Goal: Task Accomplishment & Management: Complete application form

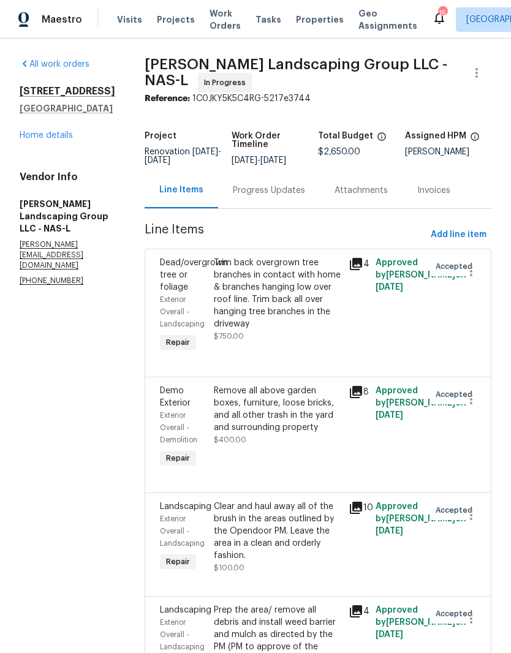
click at [305, 385] on div "Remove all above garden boxes, furniture, loose bricks, and all other trash in …" at bounding box center [277, 409] width 127 height 49
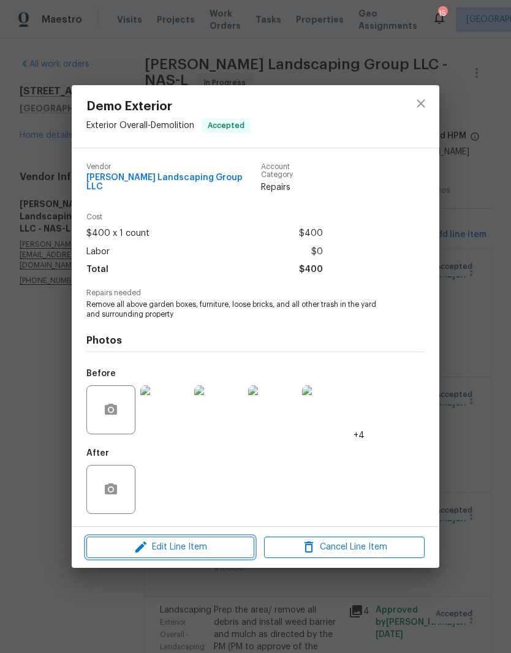
click at [227, 545] on span "Edit Line Item" at bounding box center [170, 547] width 160 height 15
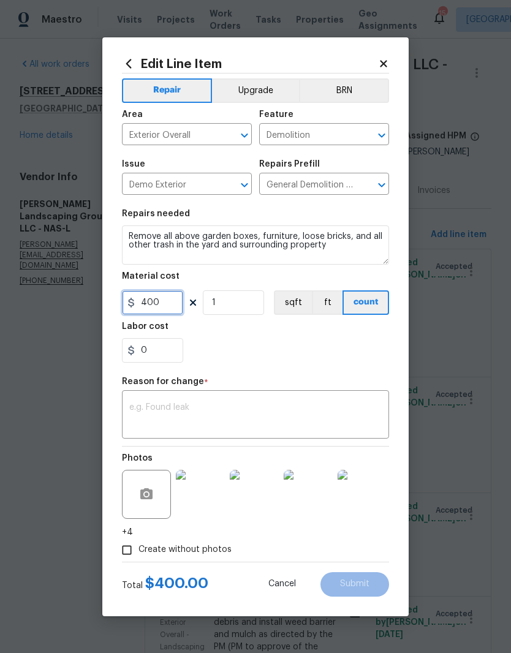
click at [176, 303] on input "400" at bounding box center [152, 302] width 61 height 24
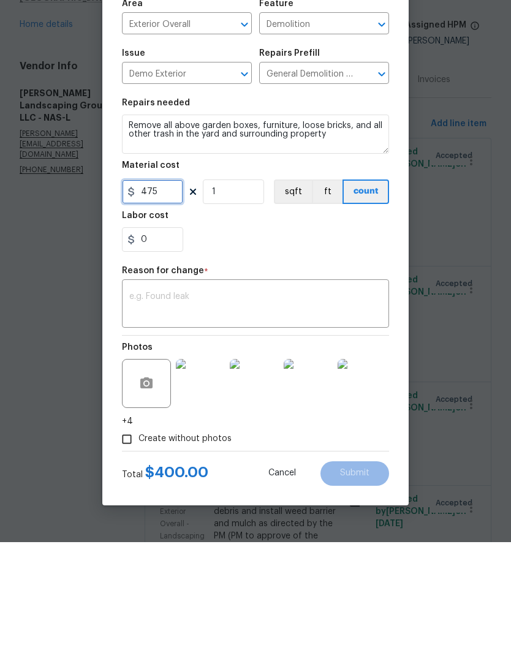
type input "475"
click at [228, 403] on textarea at bounding box center [255, 416] width 252 height 26
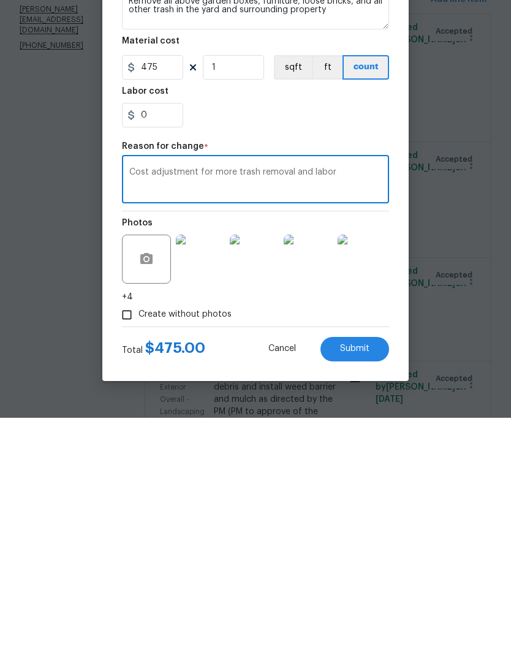
type textarea "Cost adjustment for more trash removal and labor"
click at [364, 579] on span "Submit" at bounding box center [354, 583] width 29 height 9
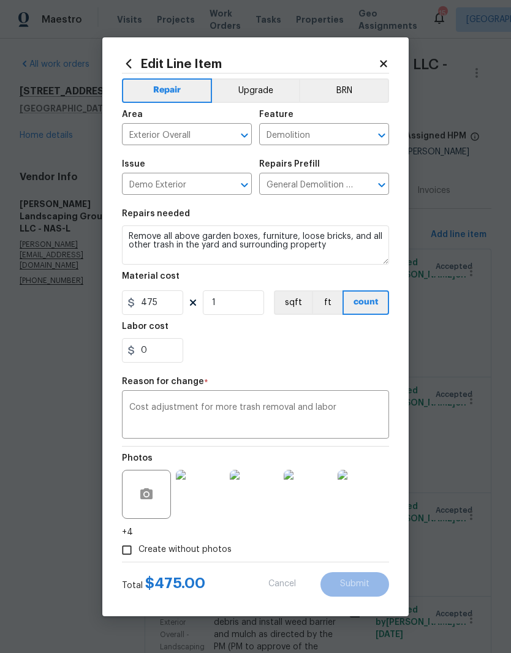
type input "400"
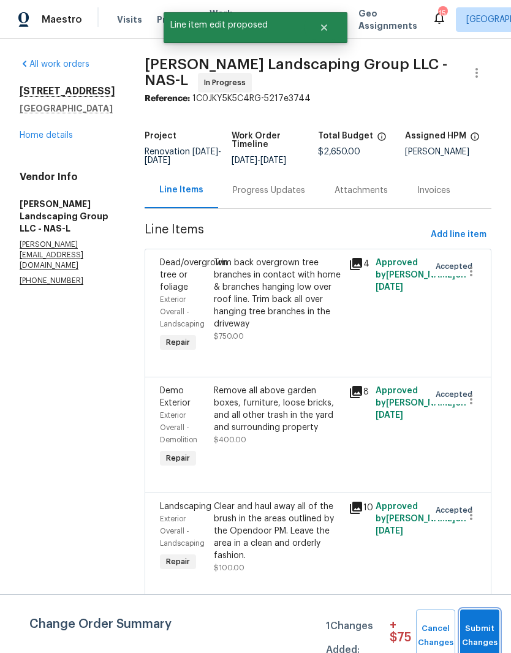
click at [489, 628] on span "Submit Changes" at bounding box center [479, 636] width 27 height 28
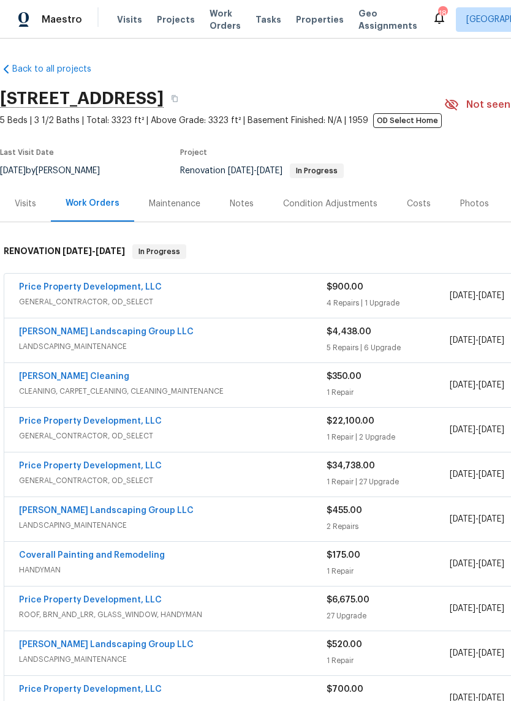
click at [140, 284] on link "Price Property Development, LLC" at bounding box center [90, 287] width 143 height 9
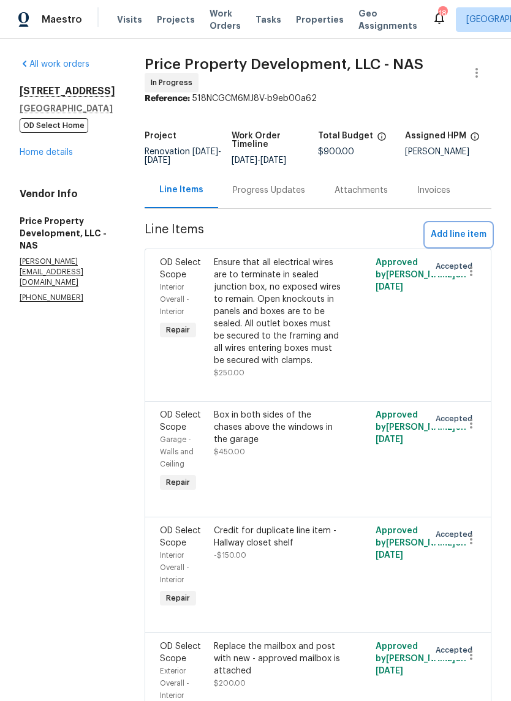
click at [472, 243] on span "Add line item" at bounding box center [459, 234] width 56 height 15
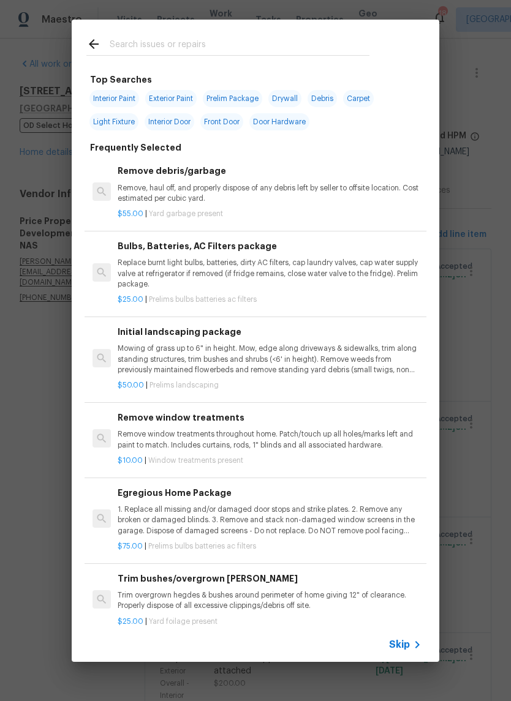
click at [262, 37] on input "text" at bounding box center [240, 46] width 260 height 18
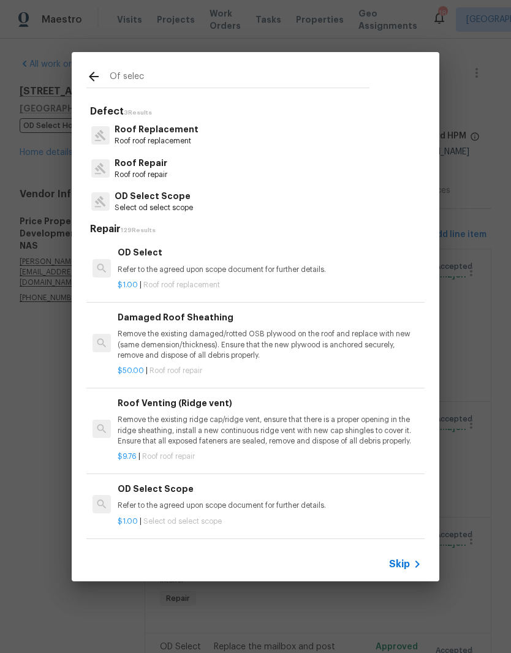
type input "Of select"
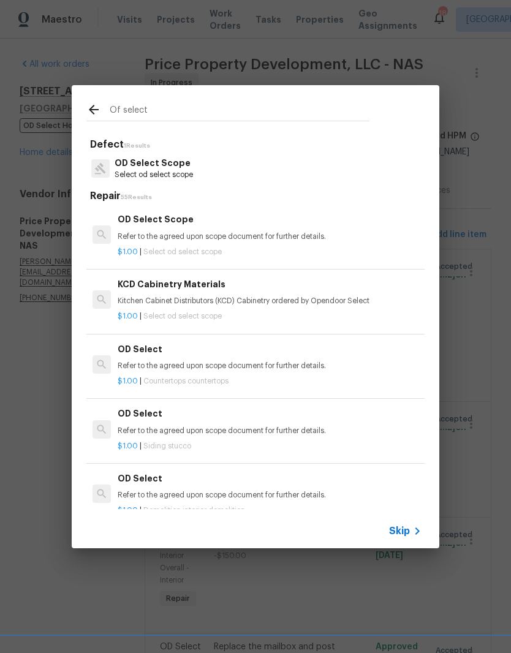
click at [181, 165] on p "OD Select Scope" at bounding box center [154, 163] width 78 height 13
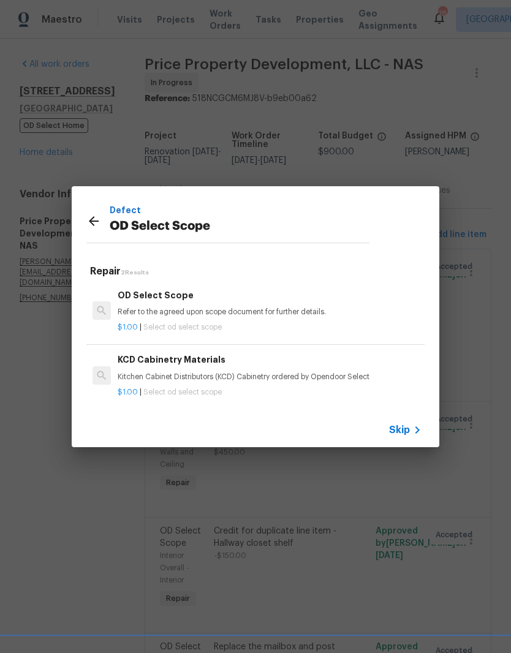
click at [185, 307] on p "Refer to the agreed upon scope document for further details." at bounding box center [270, 312] width 304 height 10
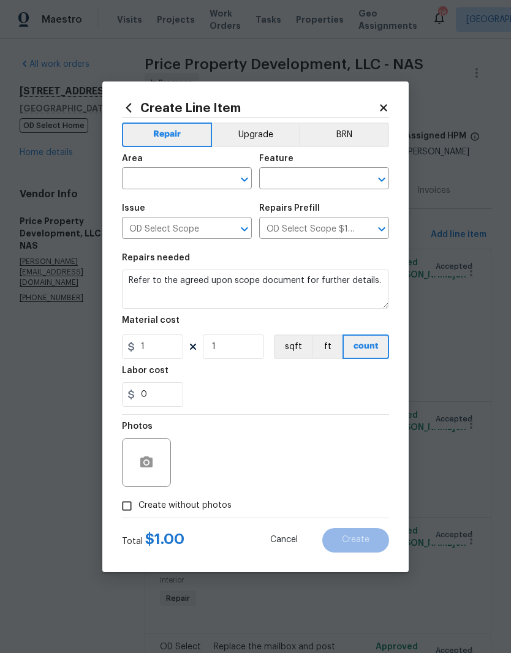
click at [224, 172] on button "Clear" at bounding box center [228, 179] width 17 height 17
type input "e"
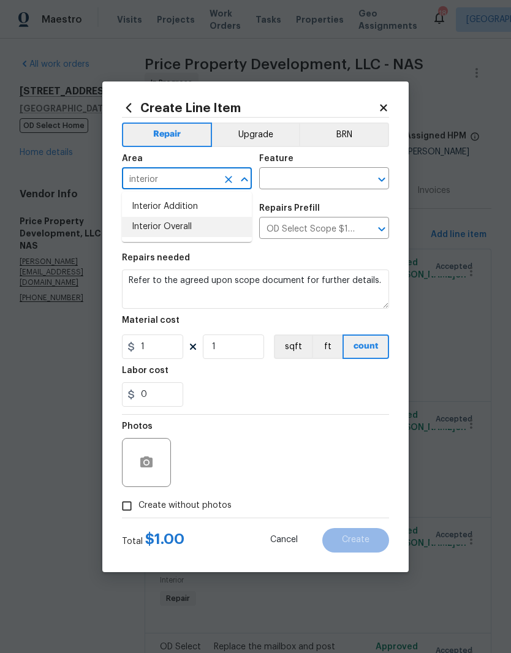
click at [194, 224] on li "Interior Overall" at bounding box center [187, 227] width 130 height 20
type input "Interior Overall"
click at [342, 175] on input "text" at bounding box center [307, 179] width 96 height 19
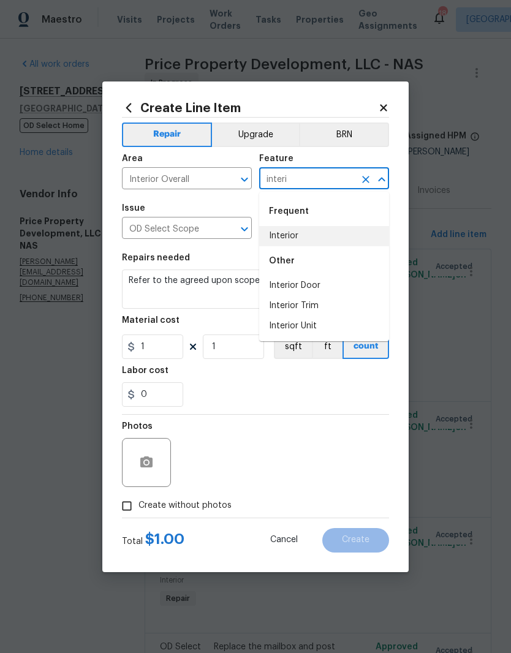
click at [295, 233] on li "Interior" at bounding box center [324, 236] width 130 height 20
type input "Interior"
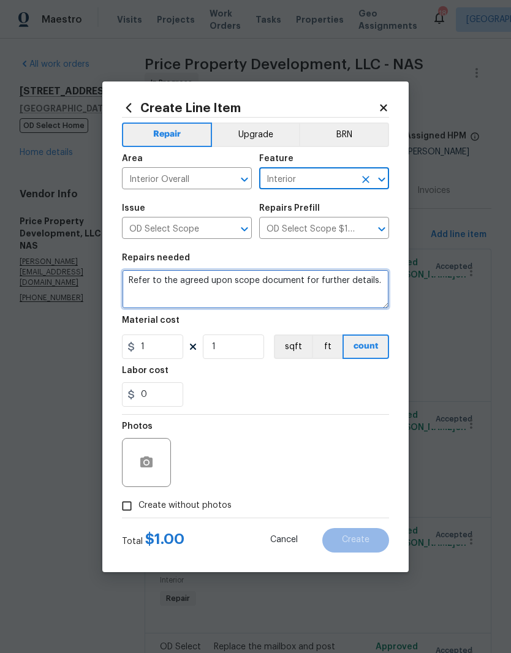
click at [379, 281] on textarea "Refer to the agreed upon scope document for further details." at bounding box center [255, 288] width 267 height 39
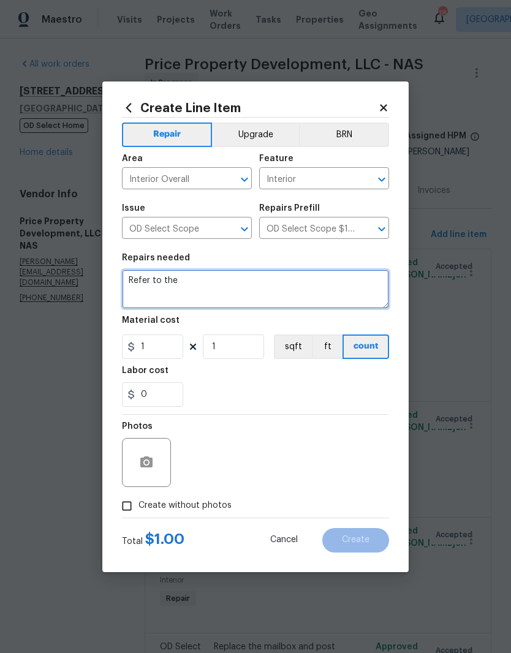
type textarea "Refer"
click at [232, 282] on textarea "Paint inside garage door, primer for yellow" at bounding box center [255, 288] width 267 height 39
click at [298, 282] on textarea "Paint inside garage door, (primer for yellow" at bounding box center [255, 288] width 267 height 39
click at [225, 279] on textarea "Paint inside garage door, (primer for yellow)" at bounding box center [255, 288] width 267 height 39
type textarea "Paint inside garage door, (primer for yellow)"
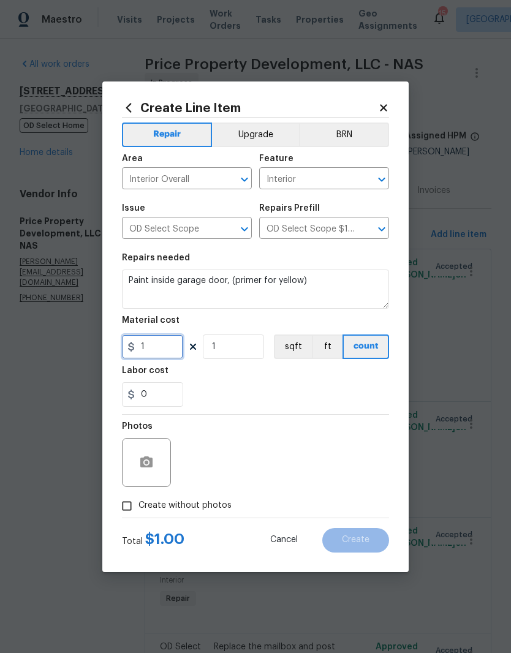
click at [171, 344] on input "1" at bounding box center [152, 346] width 61 height 24
type input "300"
click at [276, 135] on button "Upgrade" at bounding box center [256, 134] width 88 height 24
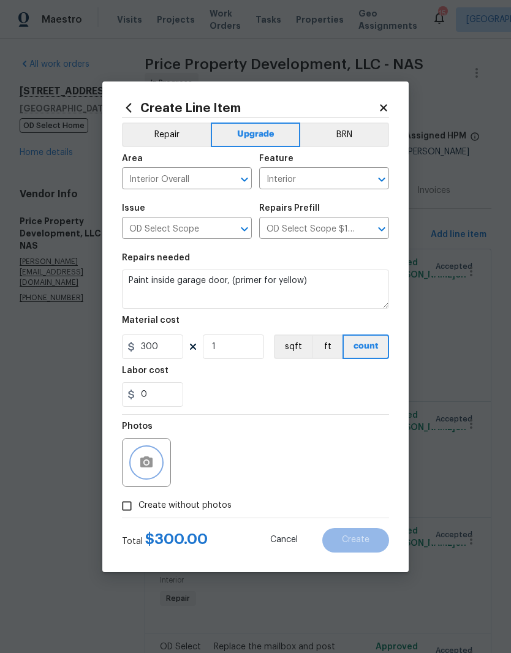
click at [154, 456] on button "button" at bounding box center [146, 462] width 29 height 29
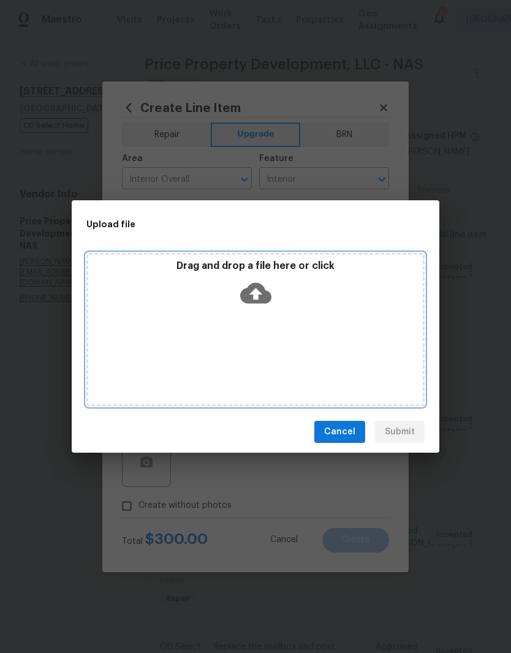
click at [289, 304] on div "Drag and drop a file here or click" at bounding box center [255, 286] width 334 height 53
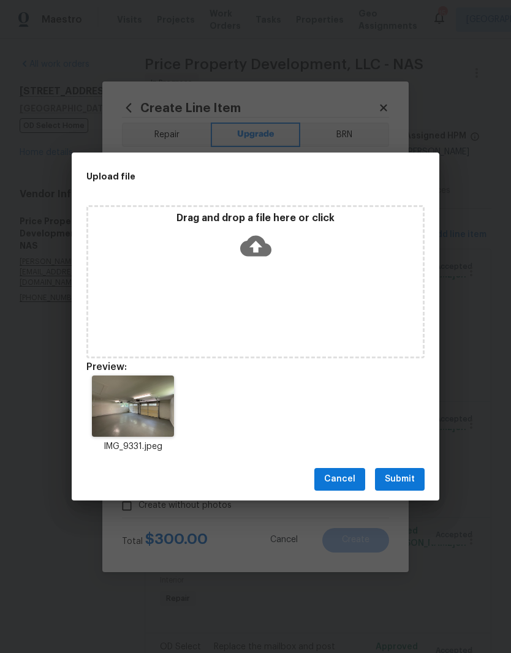
click at [406, 480] on span "Submit" at bounding box center [400, 479] width 30 height 15
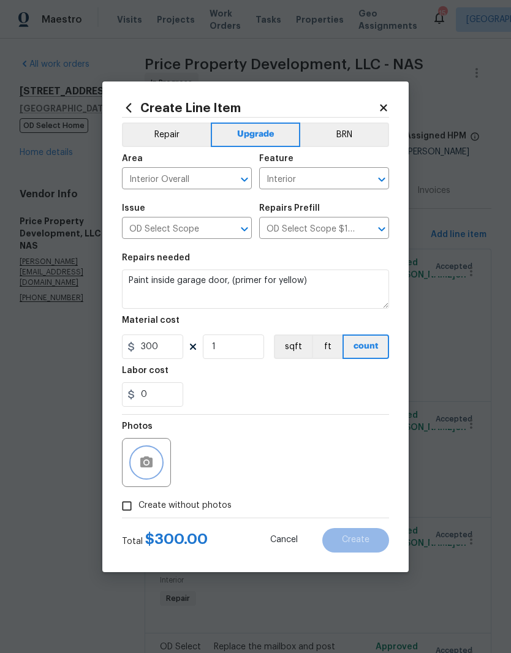
click at [232, 175] on icon "Clear" at bounding box center [228, 179] width 12 height 12
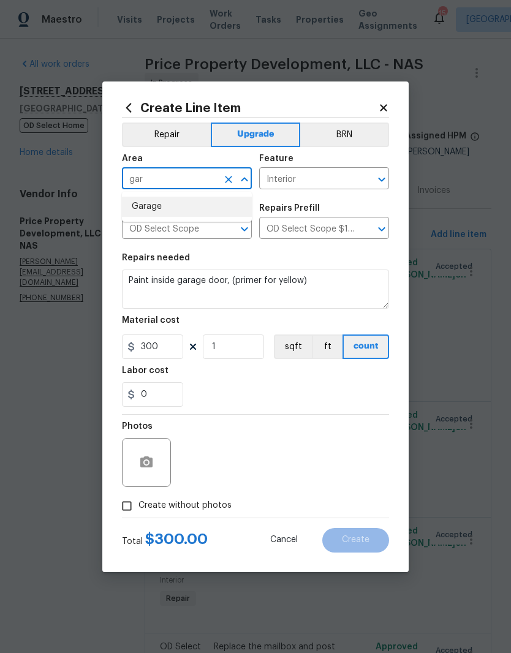
click at [159, 206] on li "Garage" at bounding box center [187, 207] width 130 height 20
type input "Garage"
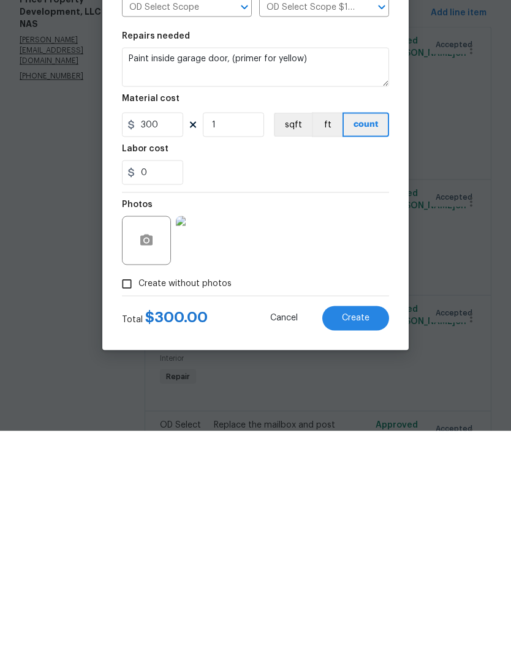
click at [367, 535] on span "Create" at bounding box center [356, 539] width 28 height 9
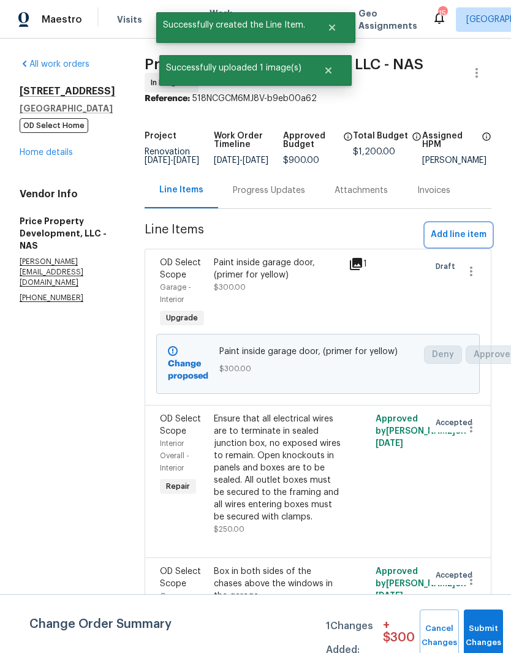
click at [471, 243] on span "Add line item" at bounding box center [459, 234] width 56 height 15
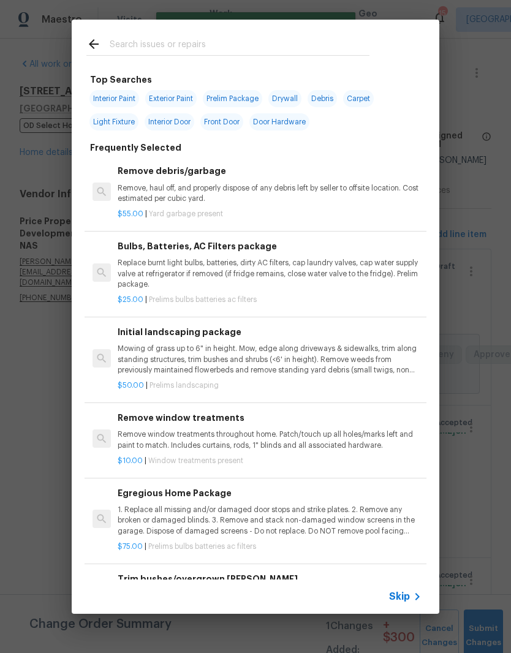
click at [228, 37] on input "text" at bounding box center [240, 46] width 260 height 18
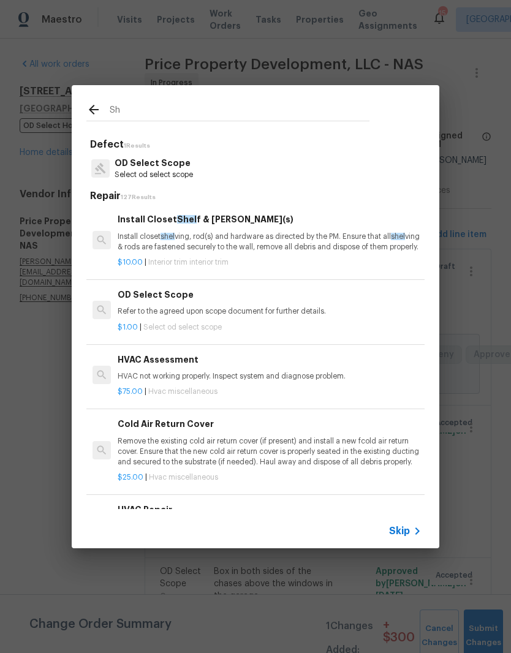
type input "S"
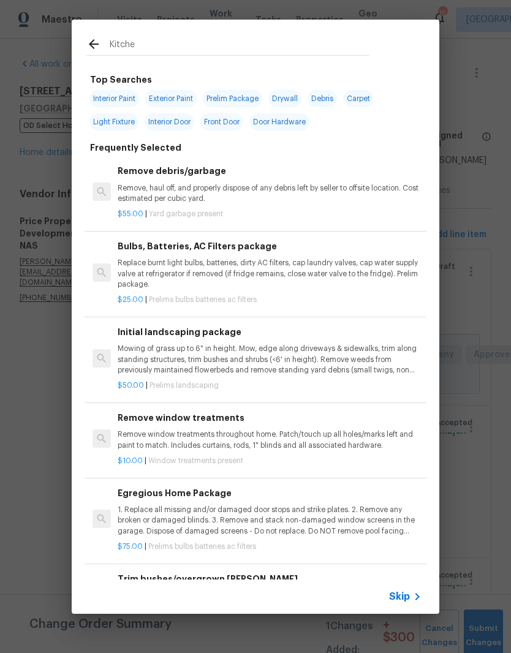
type input "Kitchen"
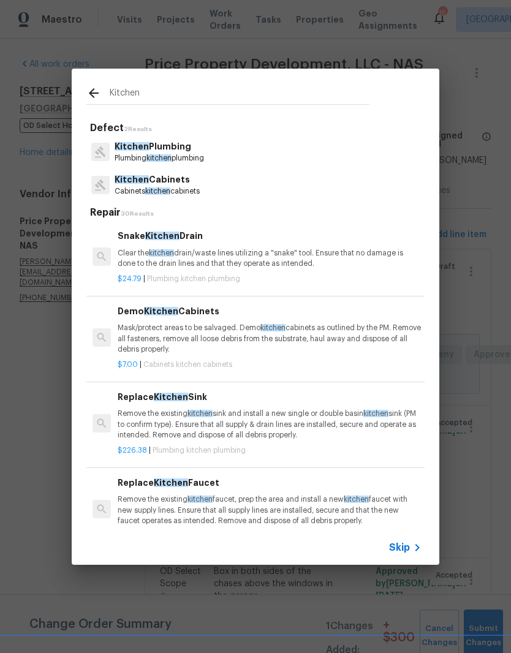
click at [175, 190] on p "Cabinets kitchen cabinets" at bounding box center [157, 191] width 85 height 10
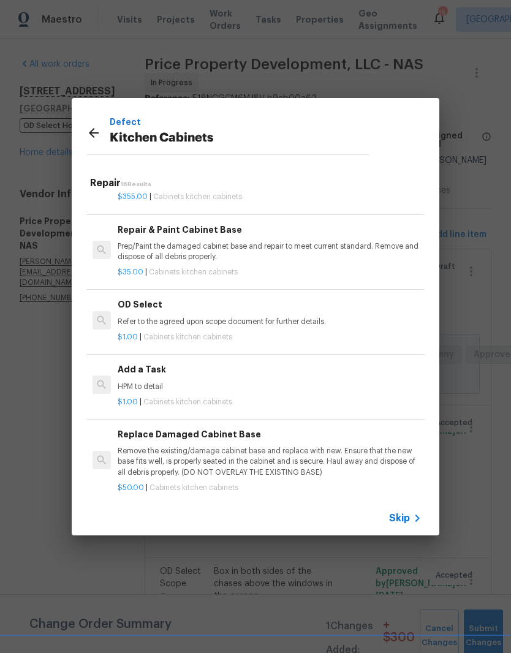
scroll to position [1006, 0]
click at [168, 382] on p "HPM to detail" at bounding box center [270, 387] width 304 height 10
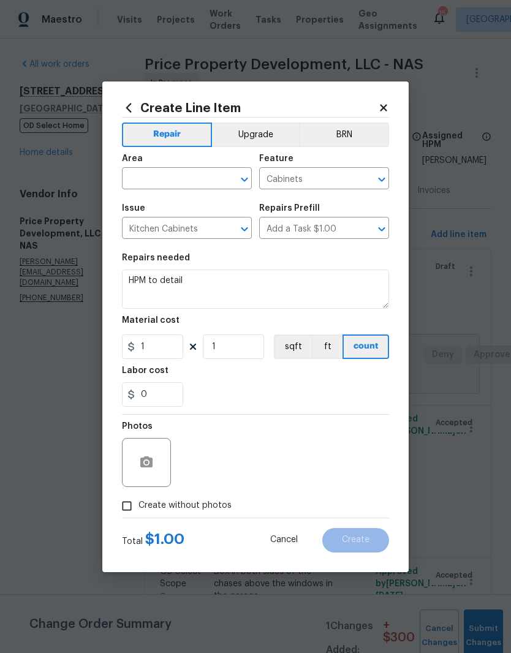
click at [388, 106] on icon at bounding box center [383, 107] width 11 height 11
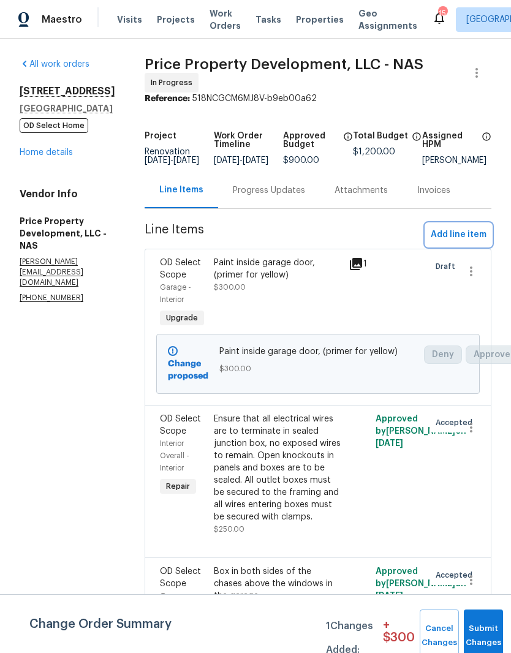
click at [458, 243] on span "Add line item" at bounding box center [459, 234] width 56 height 15
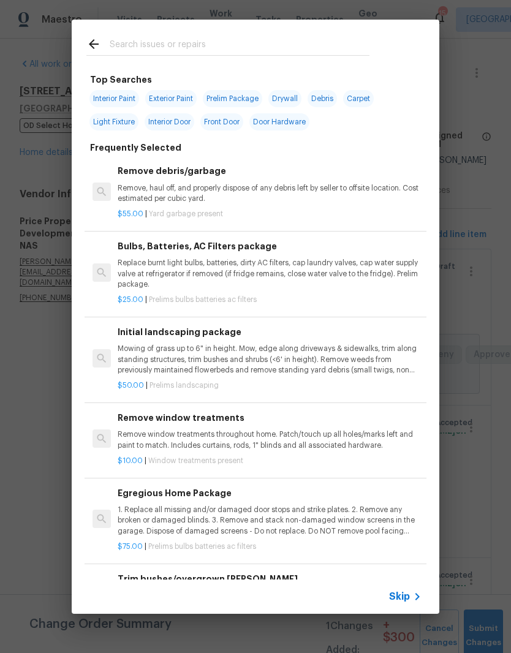
click at [205, 44] on input "text" at bounding box center [240, 46] width 260 height 18
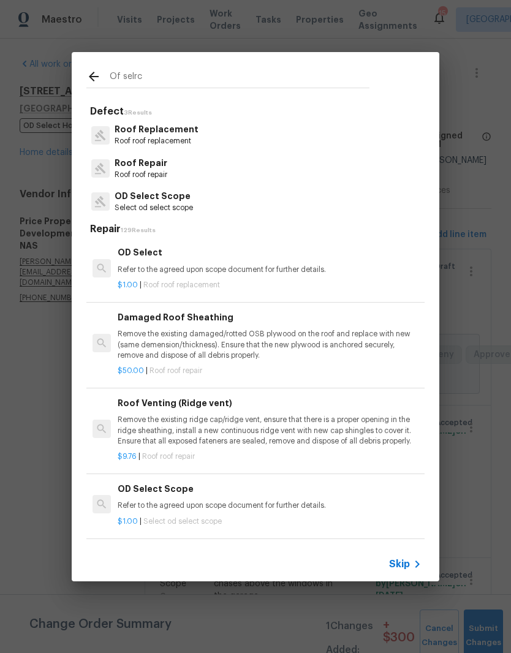
type input "Of selrct"
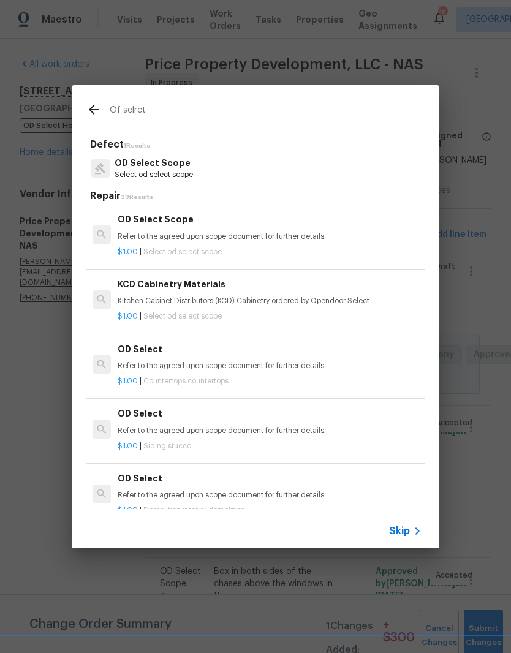
click at [183, 165] on p "OD Select Scope" at bounding box center [154, 163] width 78 height 13
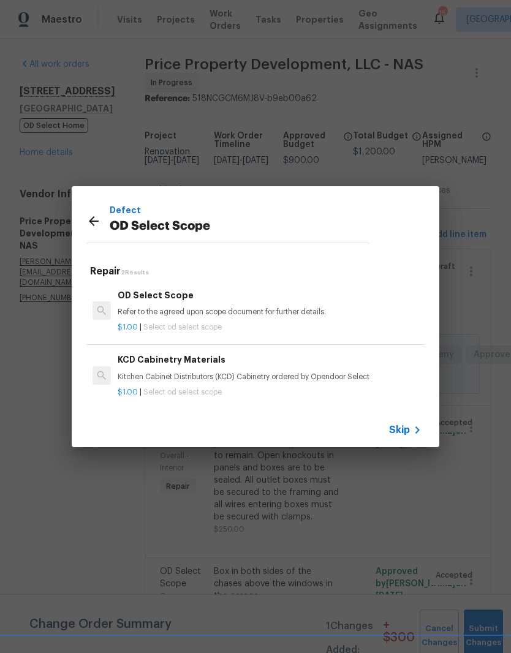
click at [179, 303] on div "OD Select Scope Refer to the agreed upon scope document for further details." at bounding box center [270, 302] width 304 height 29
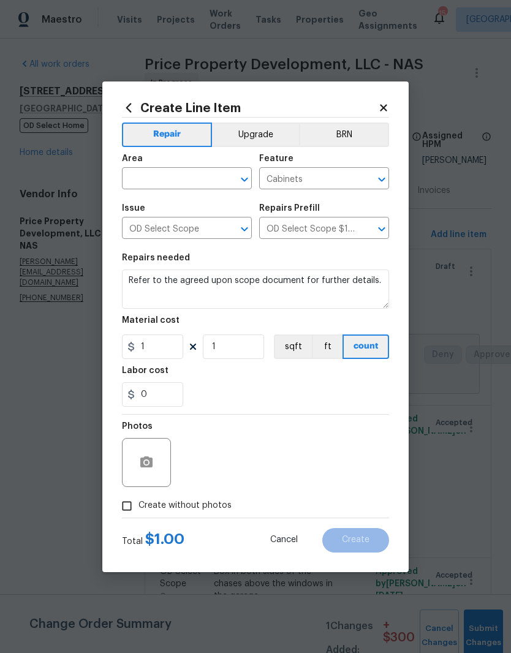
click at [227, 176] on icon "Clear" at bounding box center [228, 179] width 12 height 12
click at [165, 205] on li "Kitchen" at bounding box center [187, 207] width 130 height 20
type input "Kitchen"
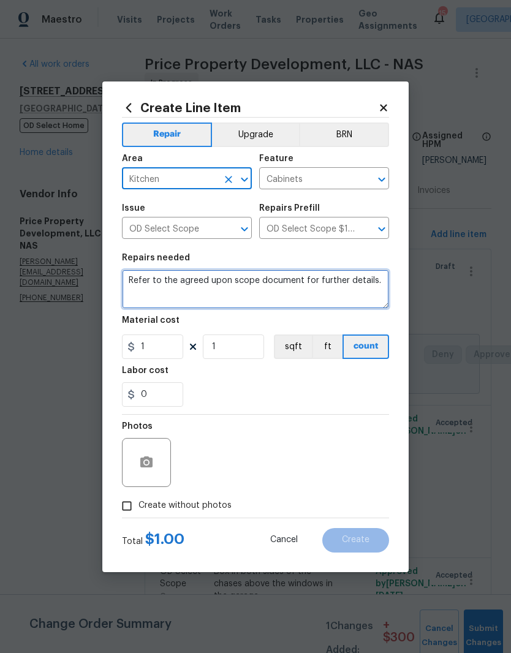
click at [381, 279] on textarea "Refer to the agreed upon scope document for further details." at bounding box center [255, 288] width 267 height 39
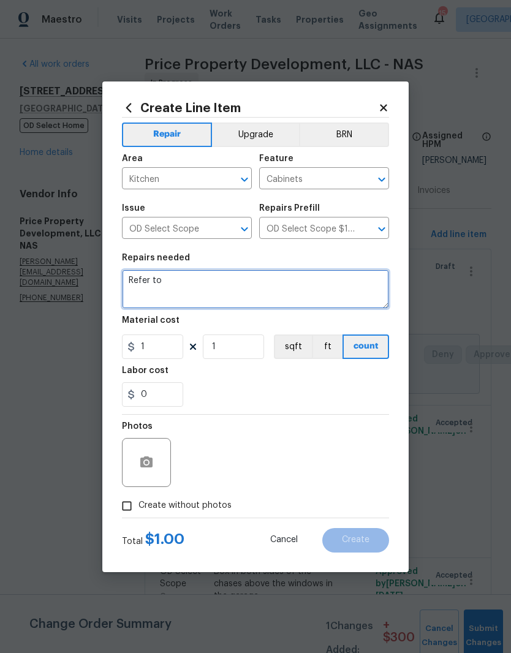
type textarea "Refer"
type textarea "Add a floating unfinished wood shelf between pantry cabinets, including stainin…"
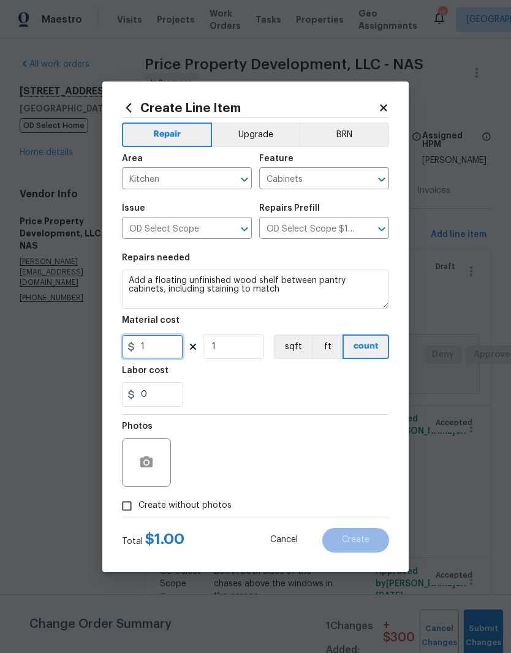
click at [164, 348] on input "1" at bounding box center [152, 346] width 61 height 24
type input "300"
click at [263, 130] on button "Upgrade" at bounding box center [256, 134] width 88 height 24
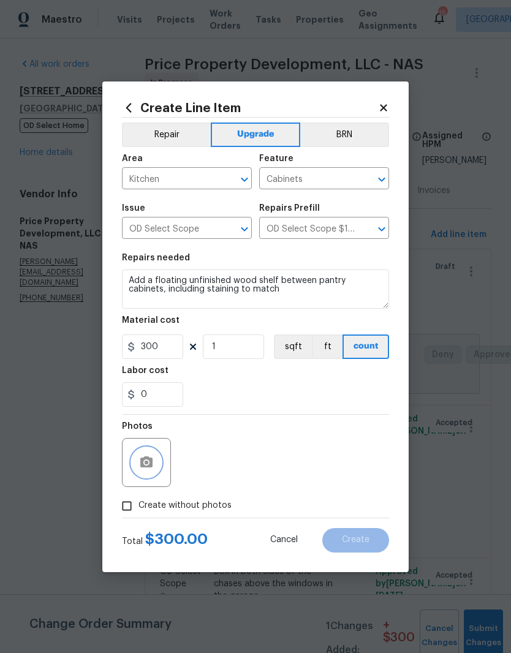
click at [158, 458] on button "button" at bounding box center [146, 462] width 29 height 29
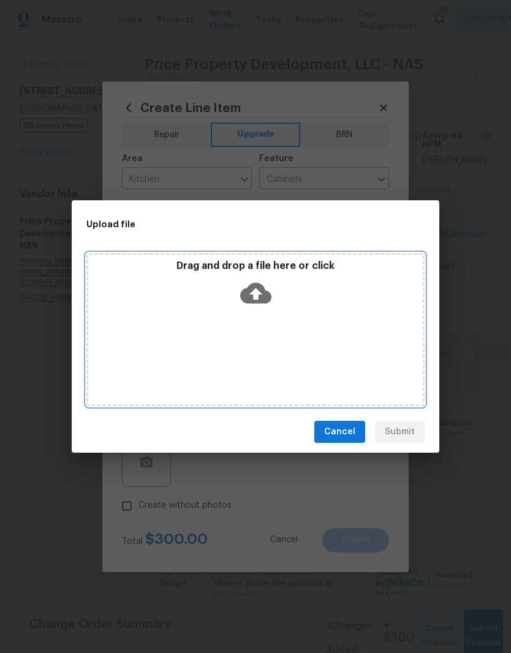
click at [279, 323] on div "Drag and drop a file here or click" at bounding box center [255, 329] width 338 height 153
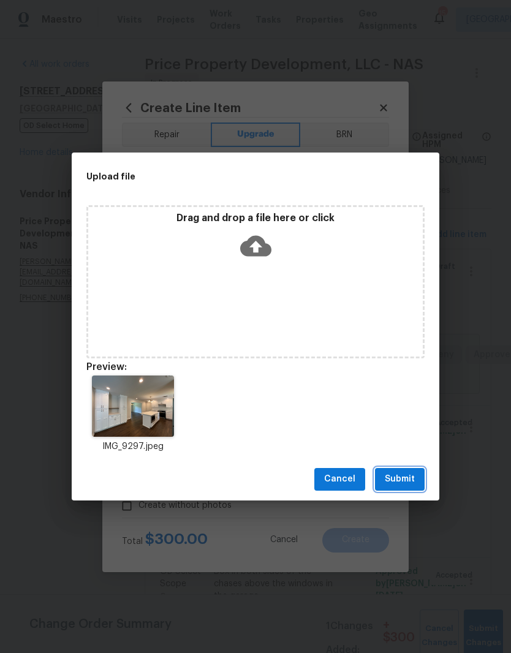
click at [401, 478] on span "Submit" at bounding box center [400, 479] width 30 height 15
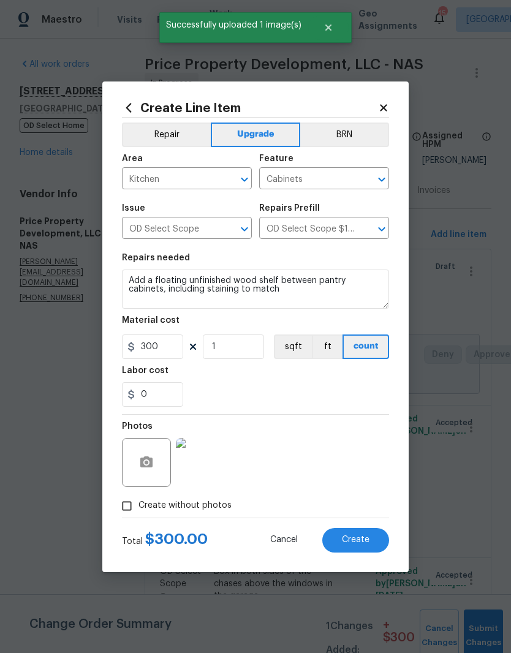
click at [367, 540] on span "Create" at bounding box center [356, 539] width 28 height 9
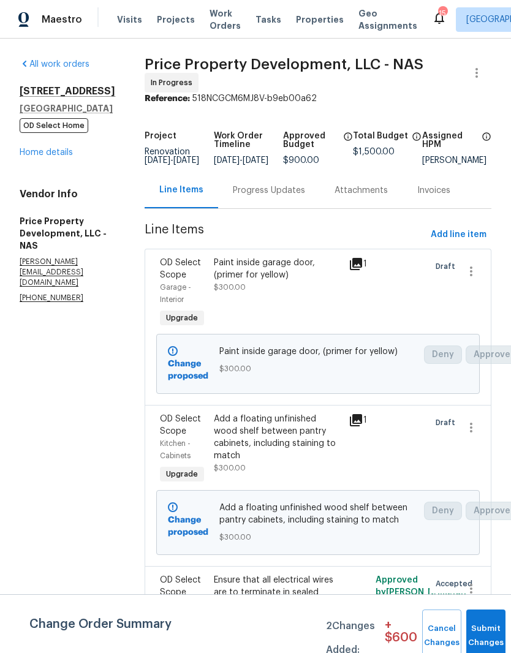
scroll to position [0, 0]
click at [464, 243] on span "Add line item" at bounding box center [459, 234] width 56 height 15
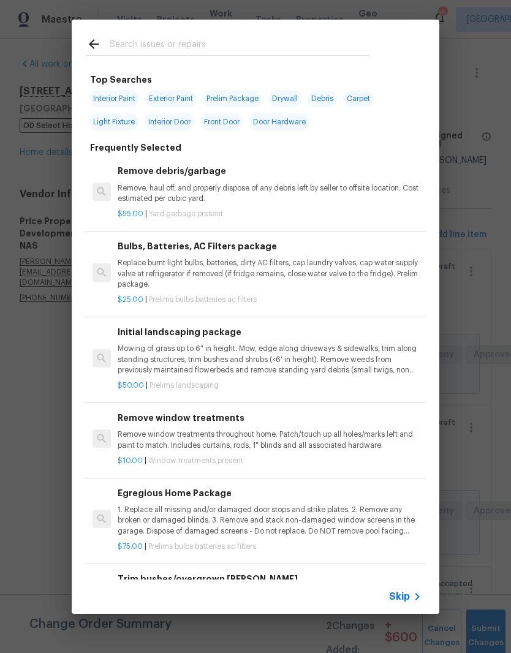
click at [257, 41] on input "text" at bounding box center [240, 46] width 260 height 18
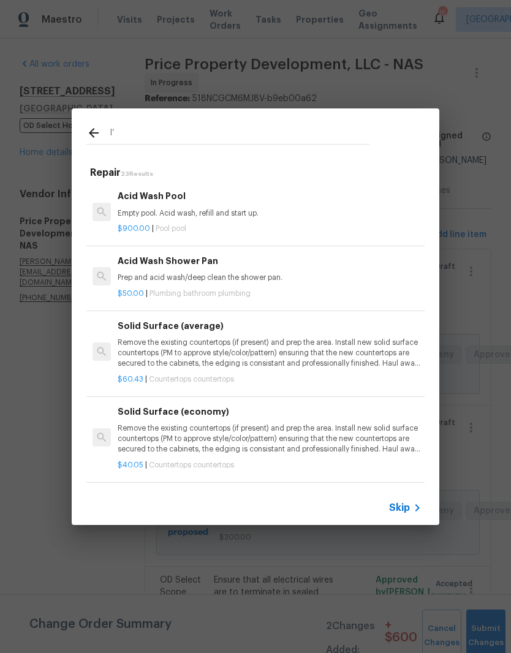
type input "I"
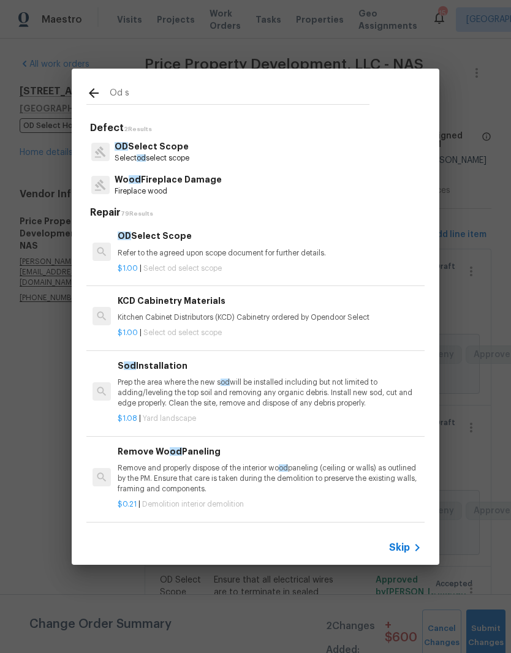
type input "Od se"
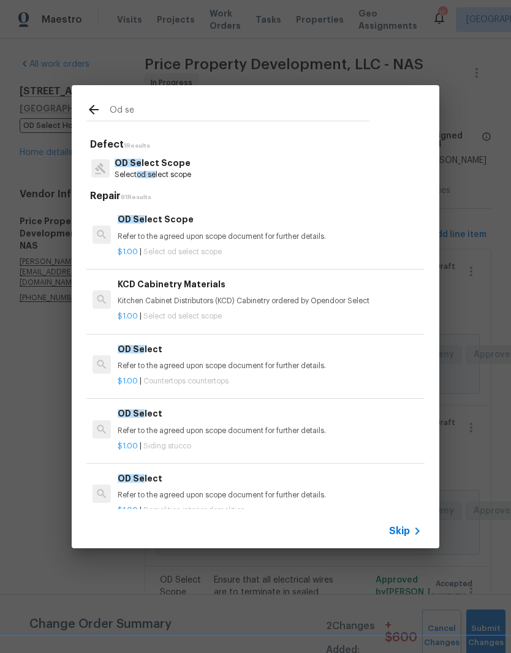
click at [179, 164] on p "OD Se lect Scope" at bounding box center [153, 163] width 77 height 13
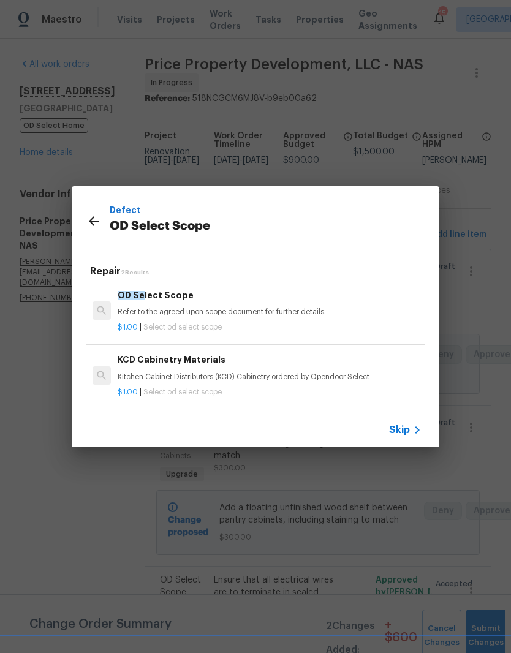
click at [200, 306] on div "OD Se lect Scope Refer to the agreed upon scope document for further details." at bounding box center [270, 302] width 304 height 29
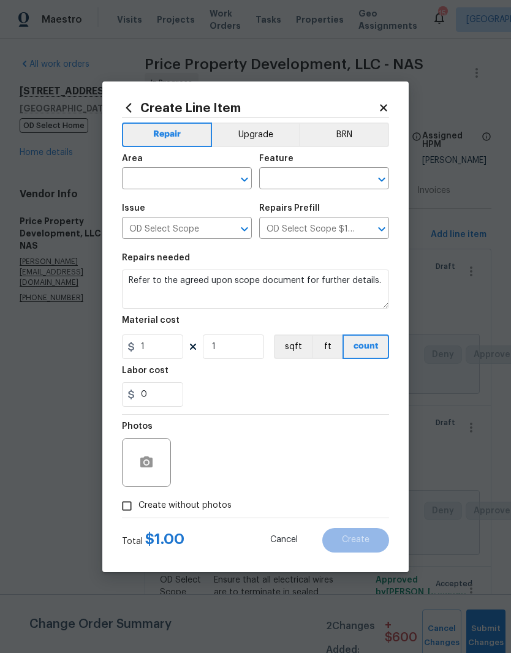
click at [218, 170] on div "​" at bounding box center [187, 179] width 130 height 19
click at [189, 227] on li "Exterior Overall" at bounding box center [187, 227] width 130 height 20
type input "Exterior Overall"
click at [330, 178] on input "text" at bounding box center [307, 179] width 96 height 19
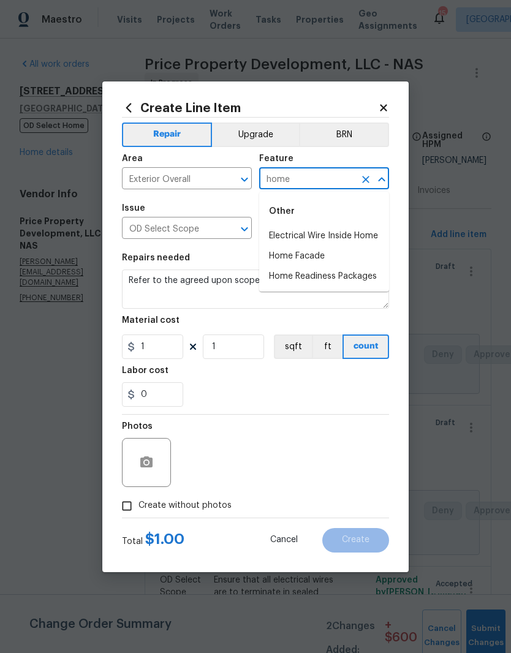
click at [318, 255] on li "Home Facade" at bounding box center [324, 256] width 130 height 20
type input "Home Facade"
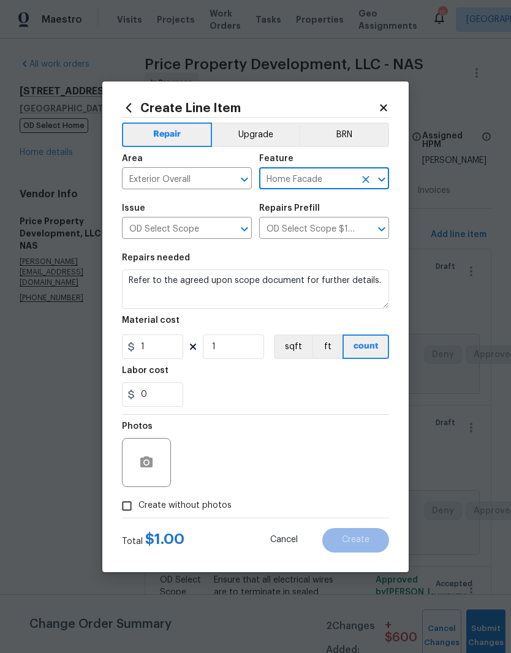
click at [273, 131] on button "Upgrade" at bounding box center [256, 134] width 88 height 24
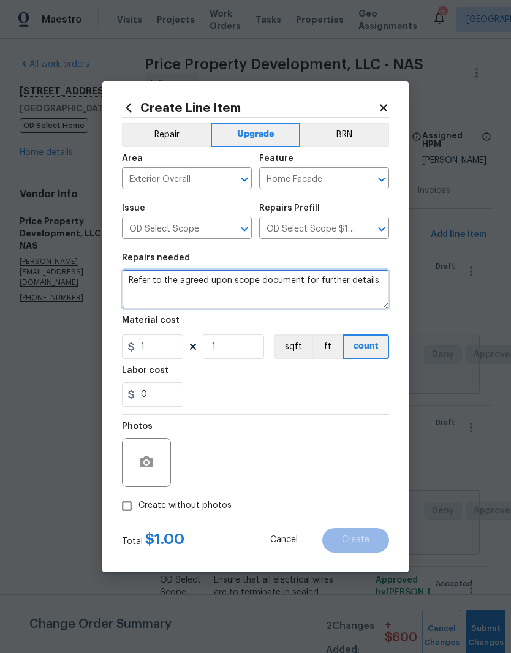
click at [384, 282] on textarea "Refer to the agreed upon scope document for further details." at bounding box center [255, 288] width 267 height 39
type textarea "Refer"
type textarea "Numbers at porch, including install"
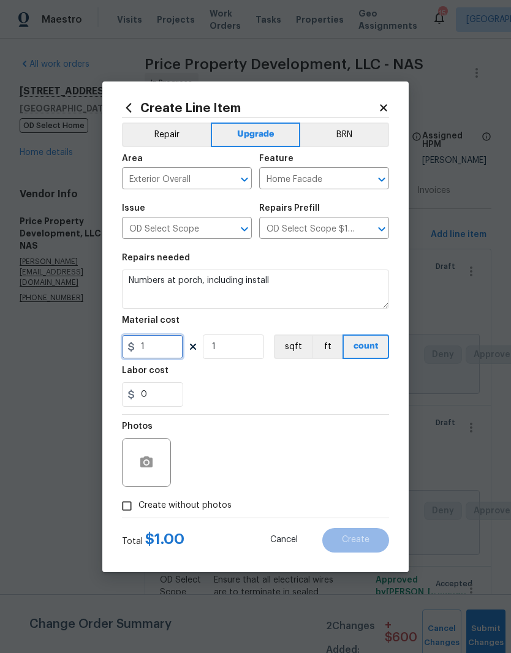
click at [165, 346] on input "1" at bounding box center [152, 346] width 61 height 24
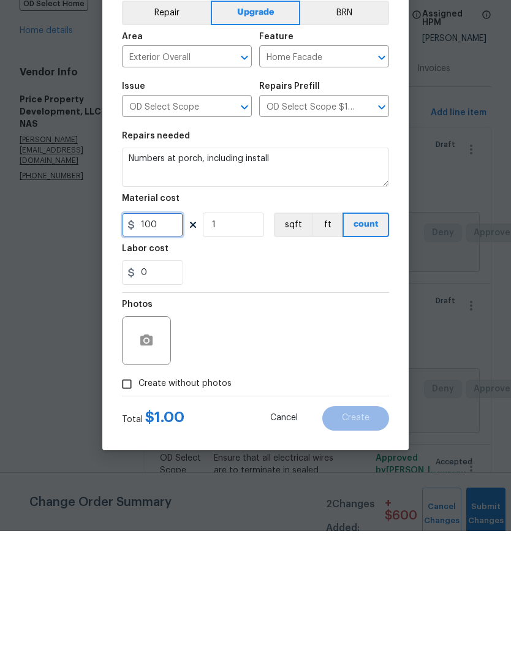
type input "100"
click at [156, 448] on button "button" at bounding box center [146, 462] width 29 height 29
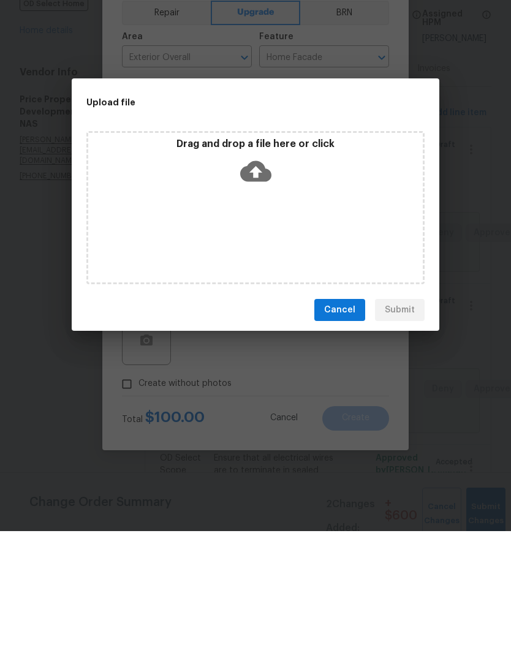
scroll to position [50, 0]
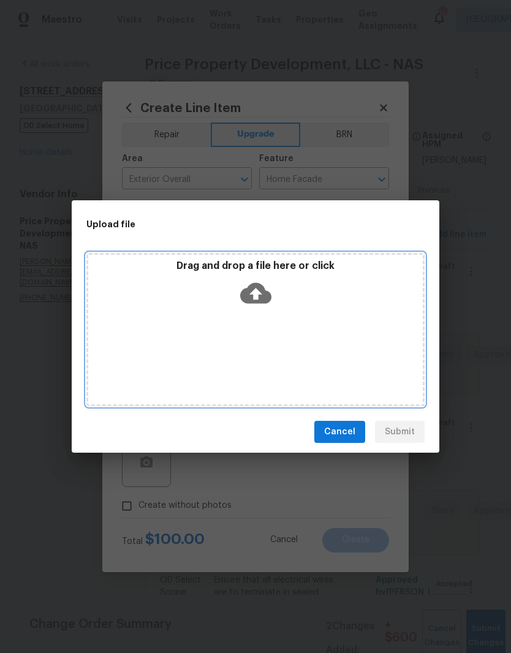
click at [304, 305] on div "Drag and drop a file here or click" at bounding box center [255, 286] width 334 height 53
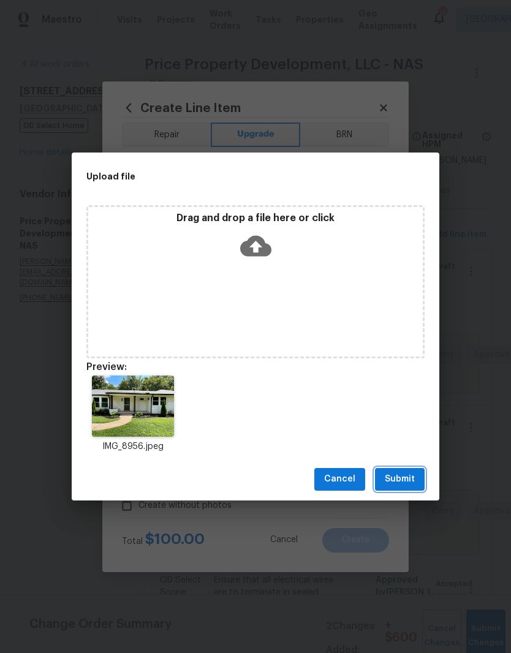
click at [407, 475] on span "Submit" at bounding box center [400, 479] width 30 height 15
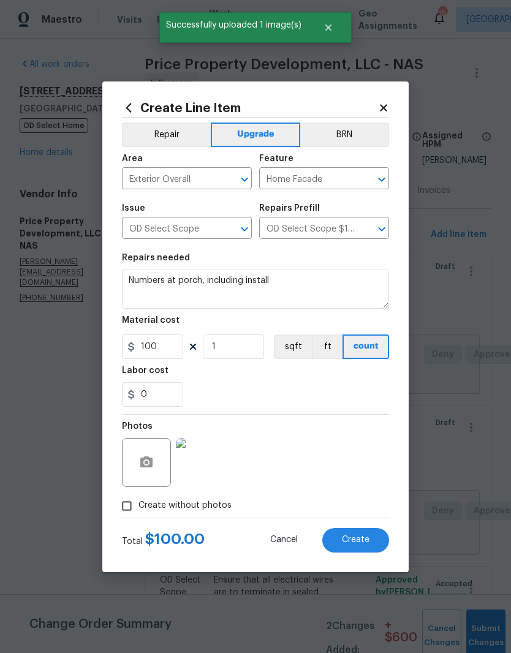
click at [361, 542] on span "Create" at bounding box center [356, 539] width 28 height 9
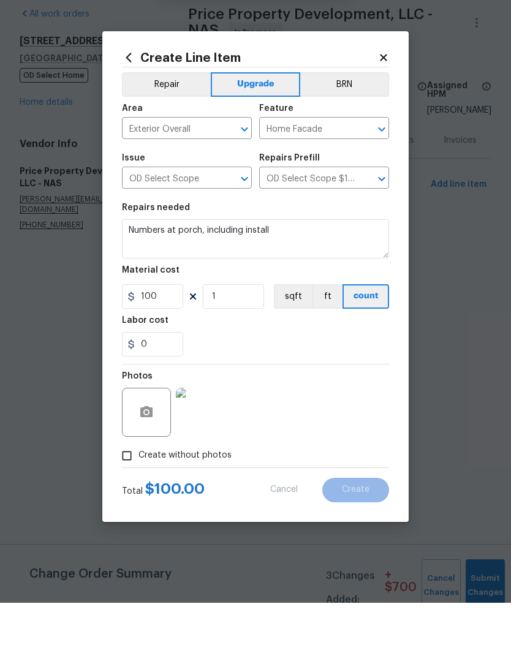
type input "0"
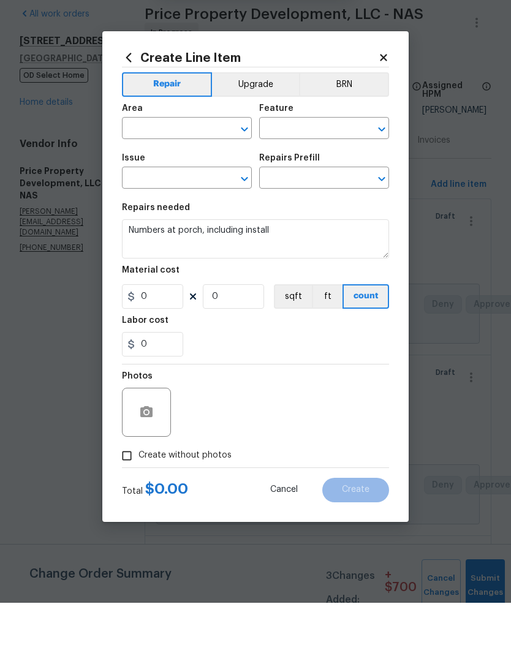
scroll to position [50, 0]
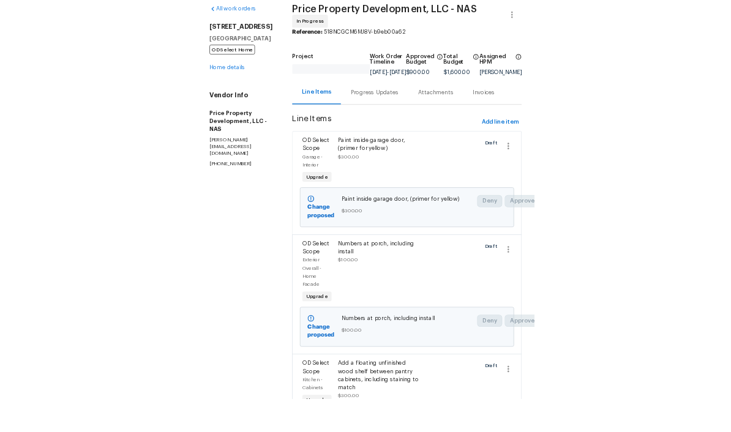
scroll to position [50, 0]
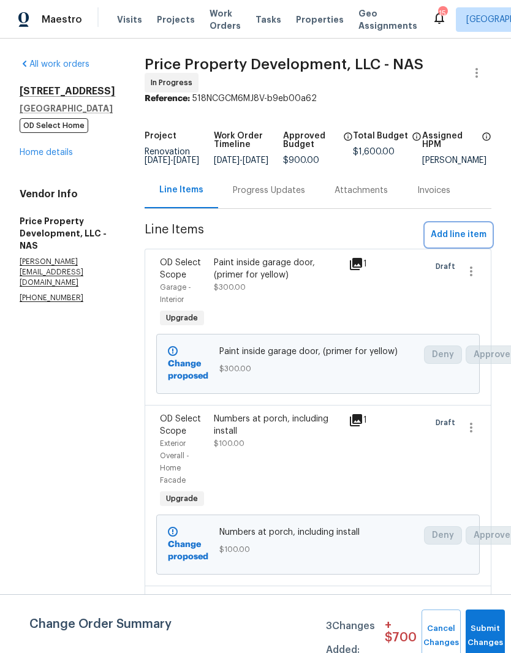
click at [465, 227] on span "Add line item" at bounding box center [459, 234] width 56 height 15
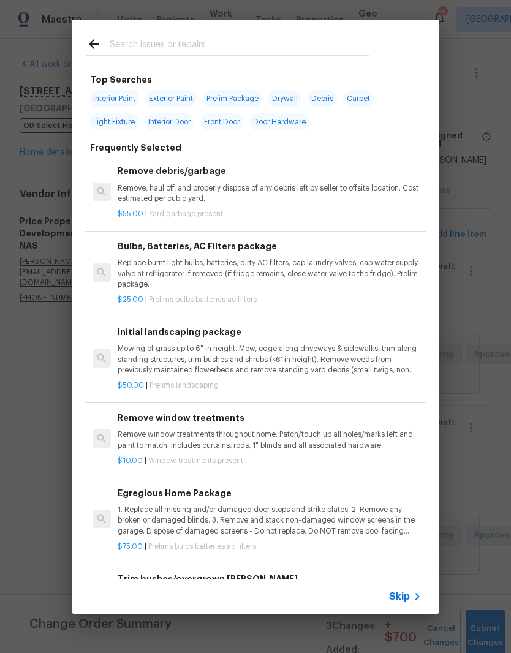
click at [252, 37] on input "text" at bounding box center [240, 46] width 260 height 18
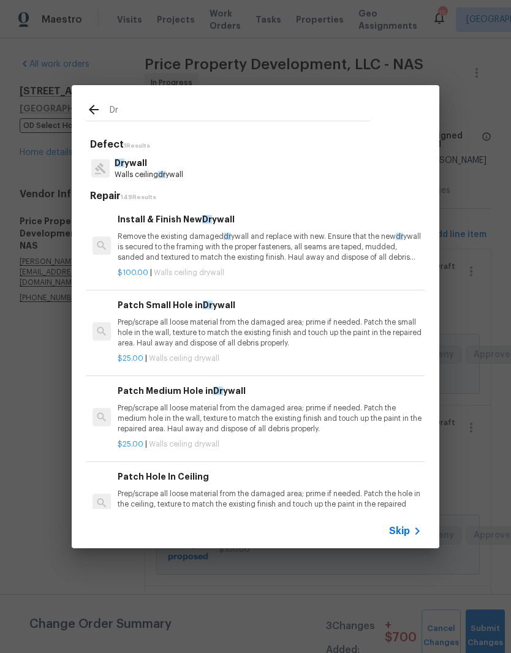
type input "D"
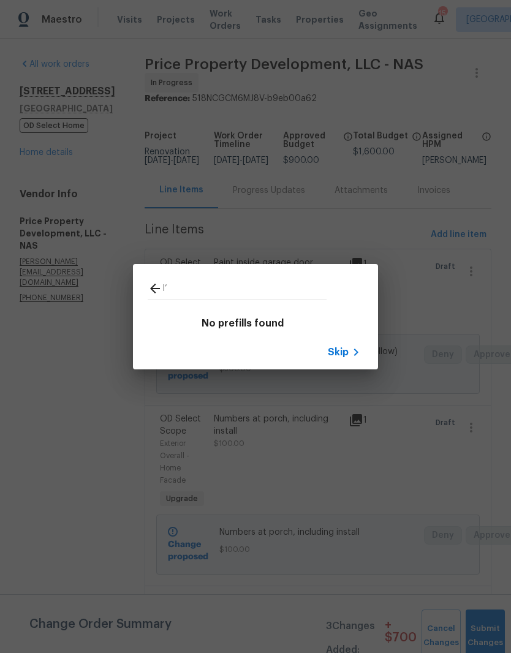
type input "I"
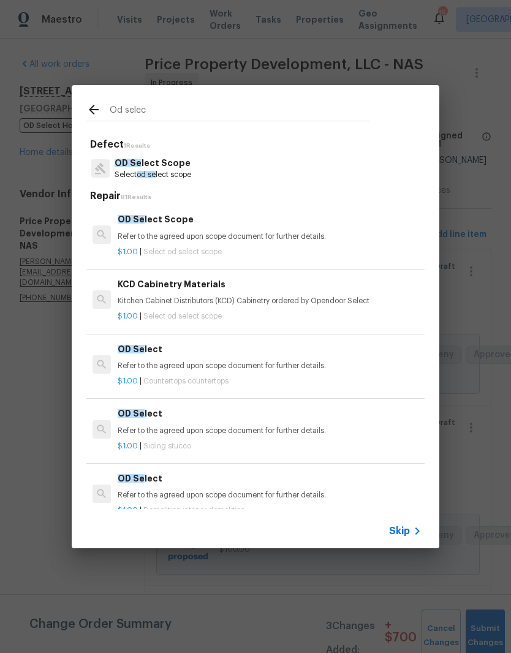
type input "Od select"
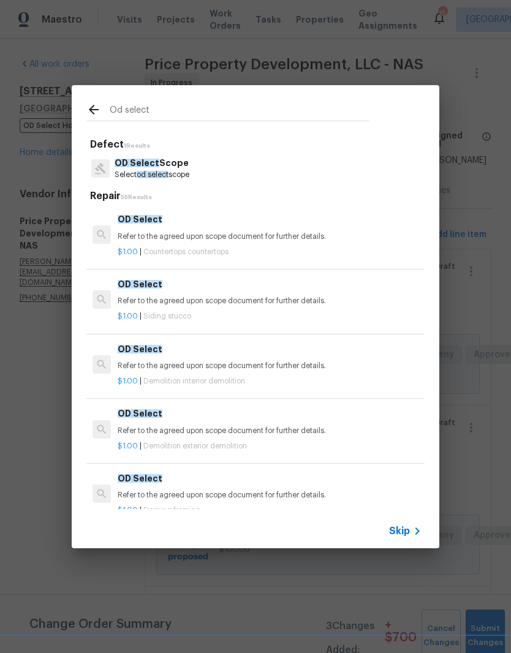
click at [180, 168] on p "OD Select Scope" at bounding box center [152, 163] width 75 height 13
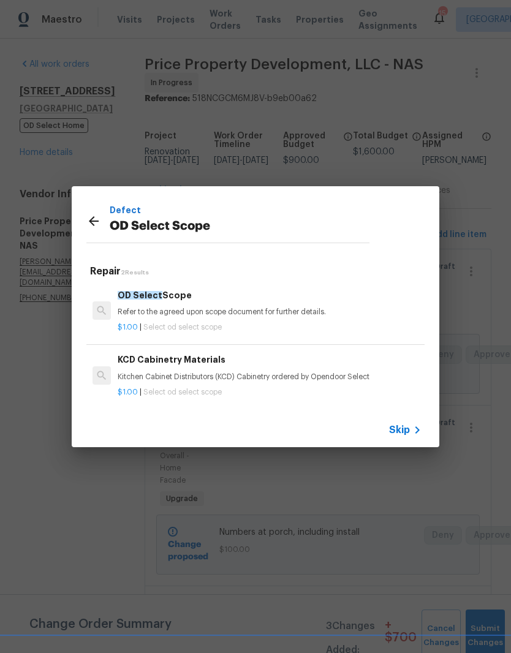
click at [174, 303] on div "OD Select Scope Refer to the agreed upon scope document for further details." at bounding box center [270, 302] width 304 height 29
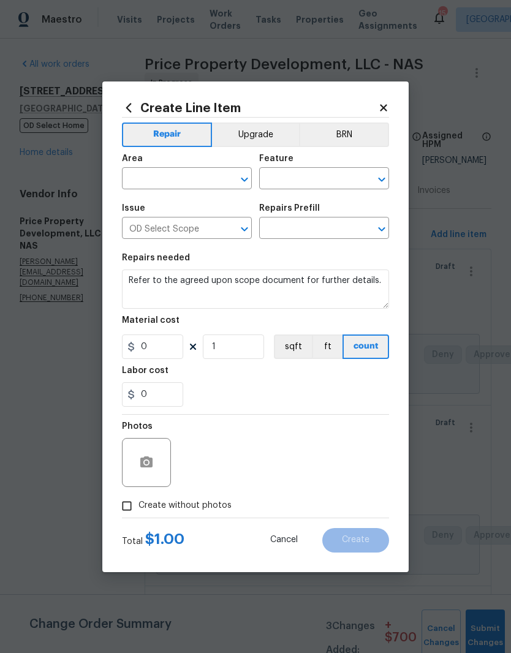
type input "OD Select Scope $1.00"
type input "1"
click at [203, 179] on input "text" at bounding box center [170, 179] width 96 height 19
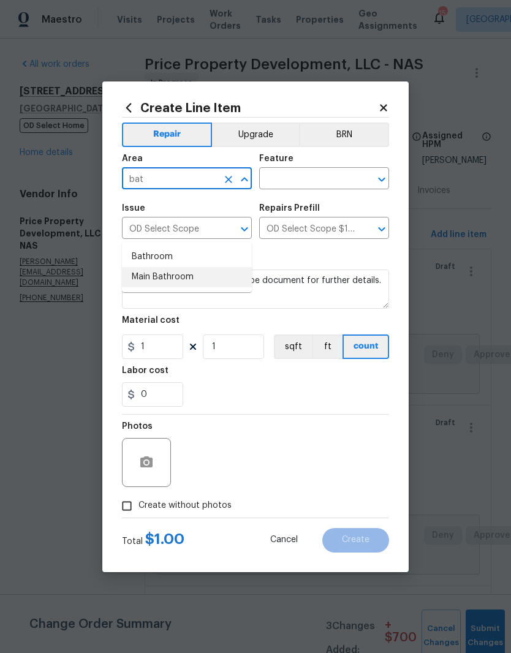
click at [188, 267] on li "Main Bathroom" at bounding box center [187, 277] width 130 height 20
type input "Main Bathroom"
click at [342, 186] on input "text" at bounding box center [307, 179] width 96 height 19
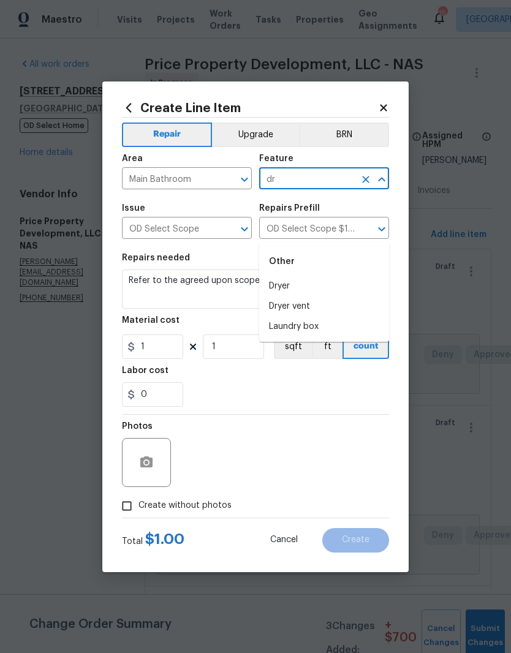
type input "d"
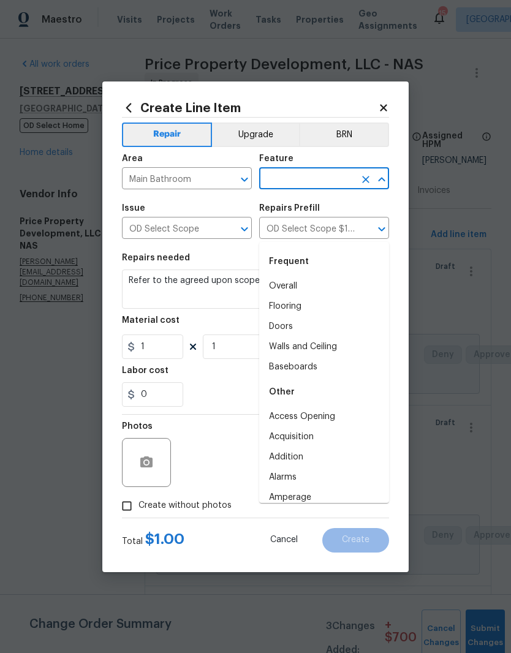
click at [326, 337] on li "Walls and Ceiling" at bounding box center [324, 347] width 130 height 20
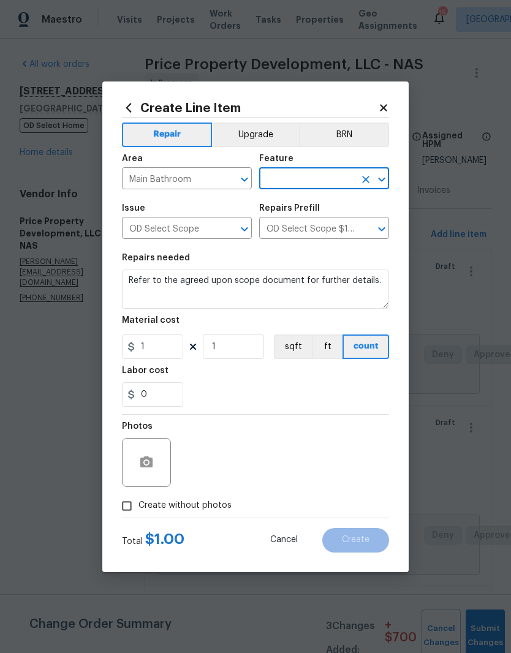
type input "Walls and Ceiling"
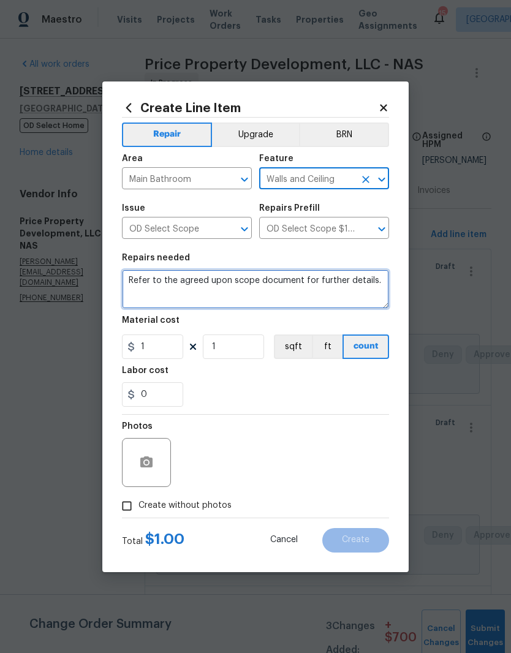
click at [382, 276] on textarea "Refer to the agreed upon scope document for further details." at bounding box center [255, 288] width 267 height 39
click at [382, 282] on textarea "Refer to the agreed upon scope document for further details." at bounding box center [255, 288] width 267 height 39
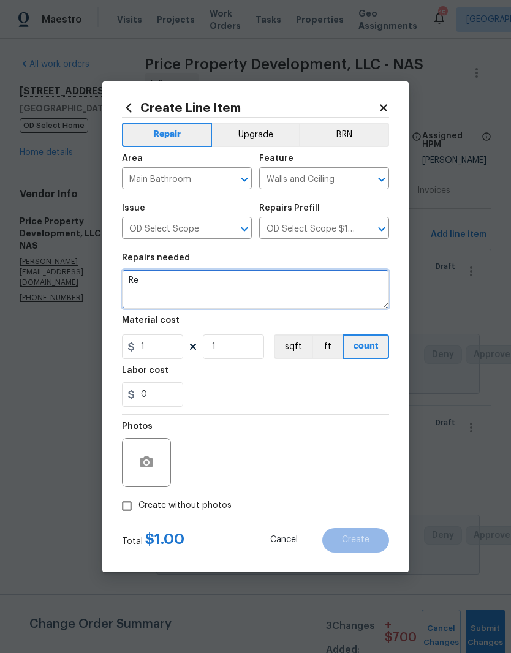
type textarea "R"
type textarea "Move towel ring, including patch, drywall and touchup paint"
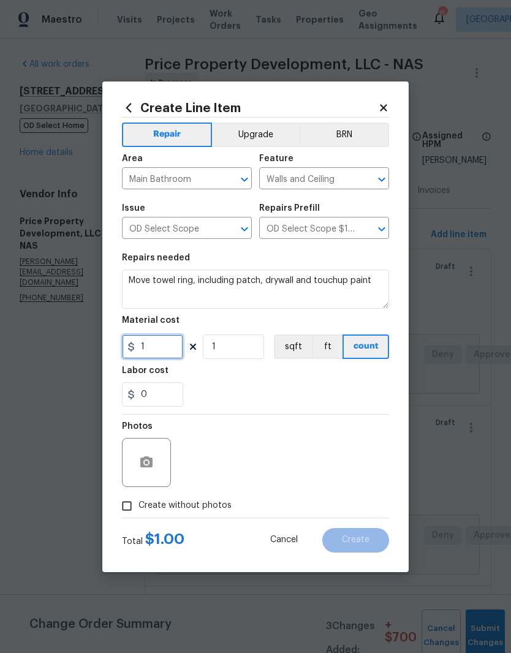
click at [162, 348] on input "1" at bounding box center [152, 346] width 61 height 24
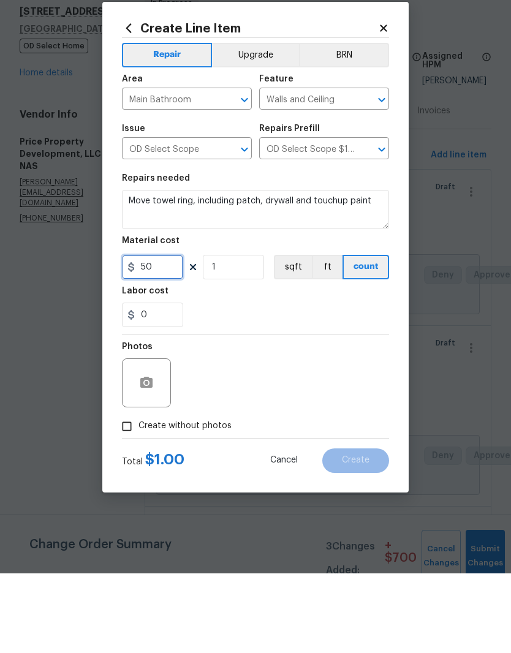
type input "50"
click at [260, 122] on button "Upgrade" at bounding box center [256, 134] width 88 height 24
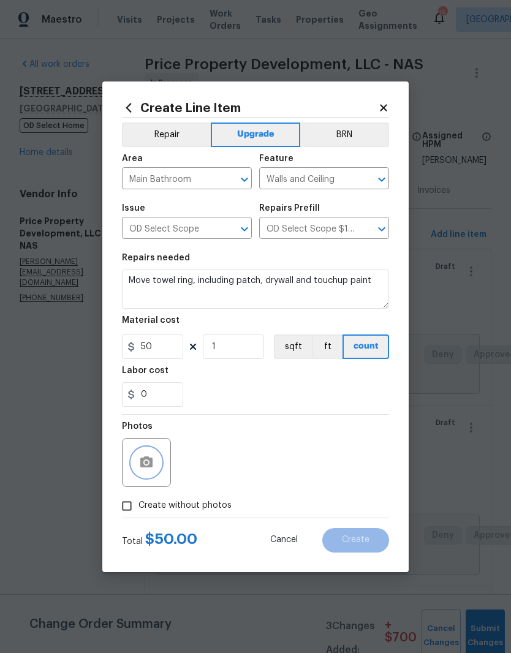
click at [156, 458] on button "button" at bounding box center [146, 462] width 29 height 29
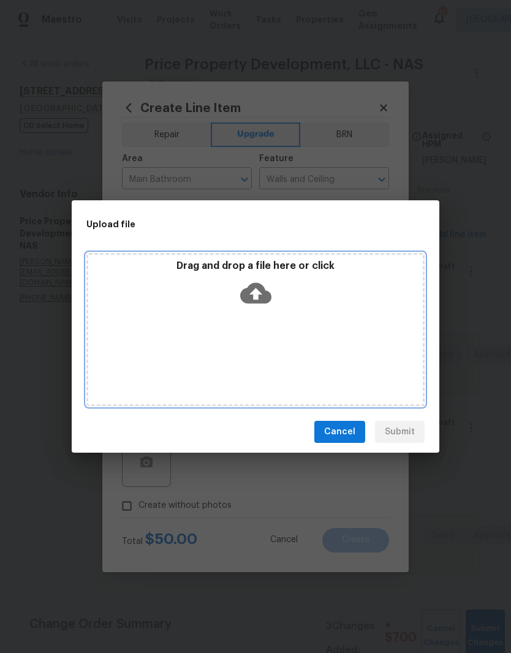
click at [309, 316] on div "Drag and drop a file here or click" at bounding box center [255, 329] width 338 height 153
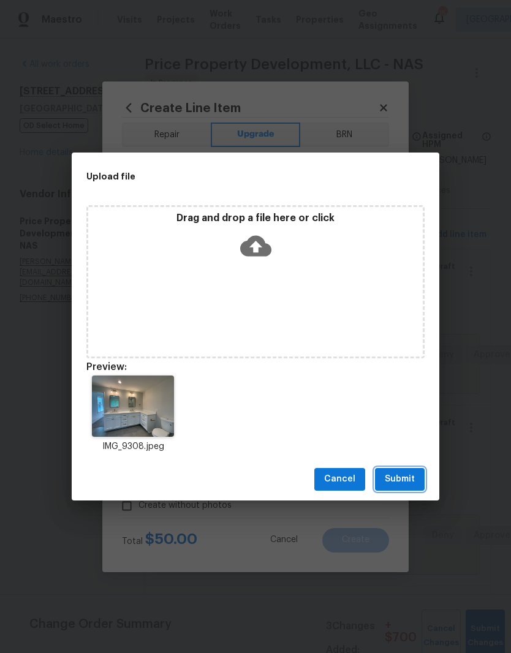
click at [411, 476] on span "Submit" at bounding box center [400, 479] width 30 height 15
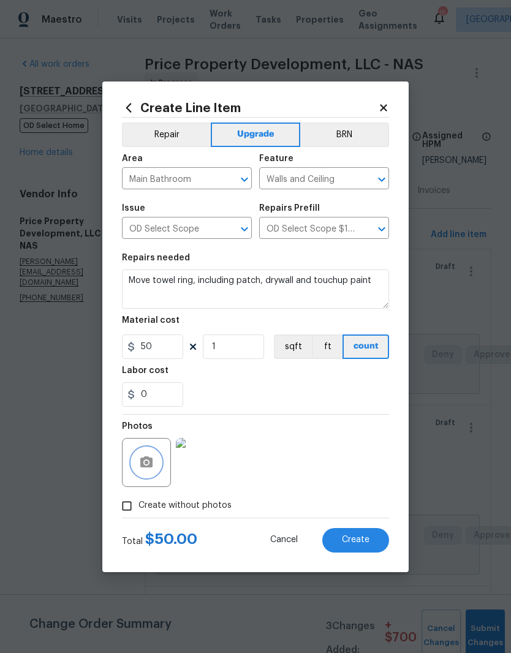
click at [154, 460] on button "button" at bounding box center [146, 462] width 29 height 29
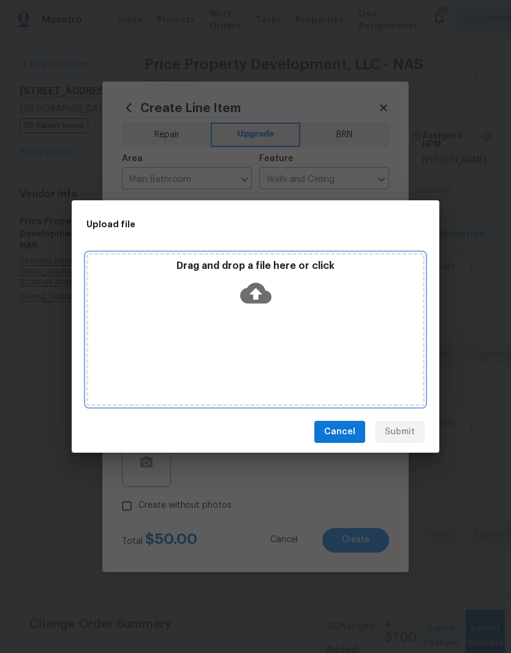
click at [281, 322] on div "Drag and drop a file here or click" at bounding box center [255, 329] width 338 height 153
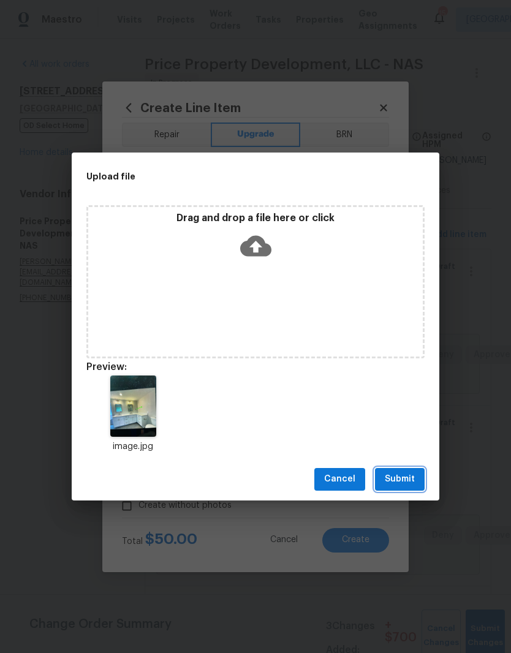
click at [402, 478] on span "Submit" at bounding box center [400, 479] width 30 height 15
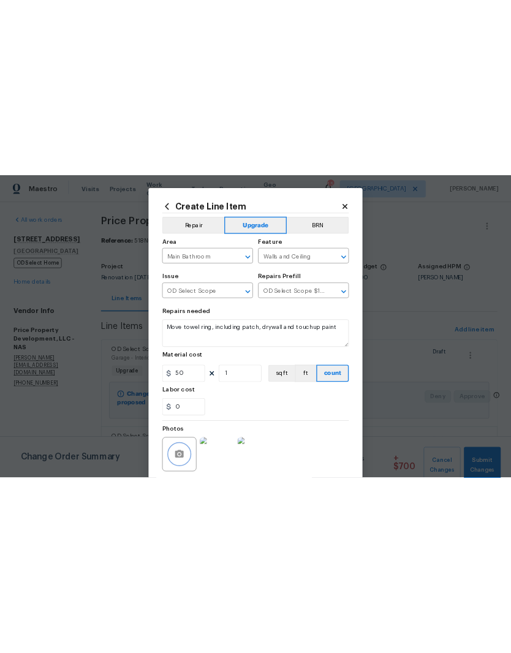
scroll to position [0, 0]
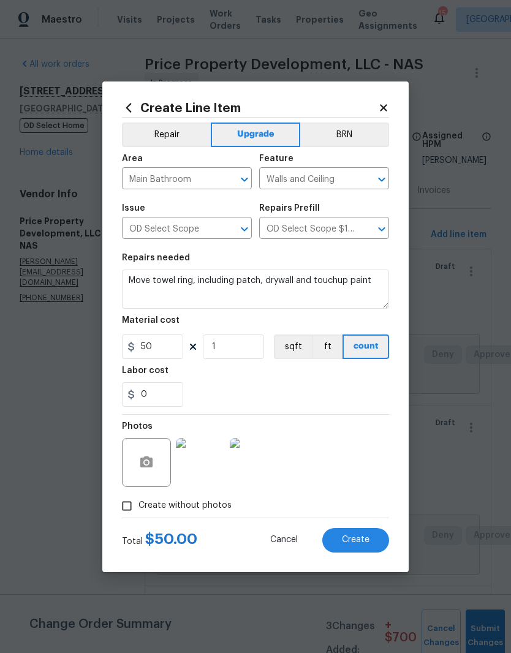
click at [263, 462] on img at bounding box center [254, 462] width 49 height 49
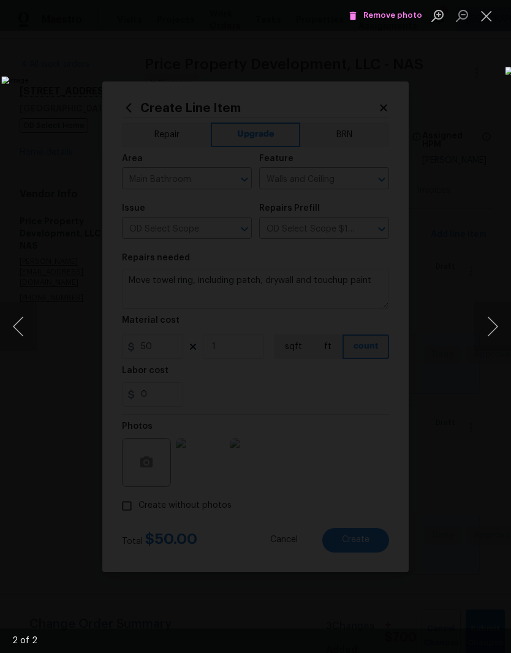
click at [491, 19] on button "Close lightbox" at bounding box center [486, 15] width 24 height 21
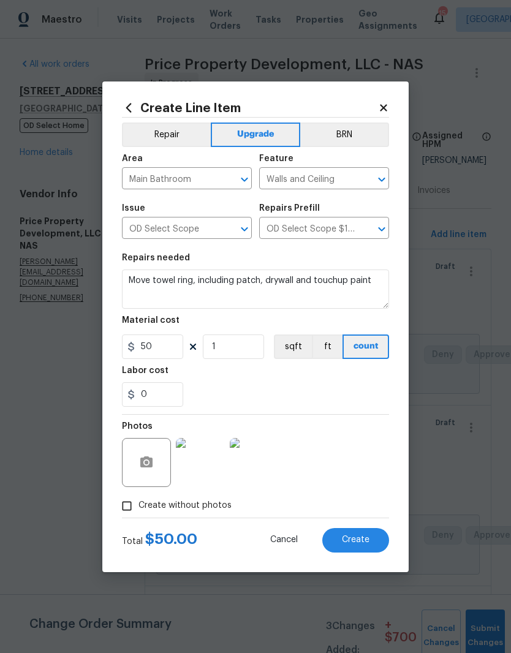
click at [205, 464] on img at bounding box center [200, 462] width 49 height 49
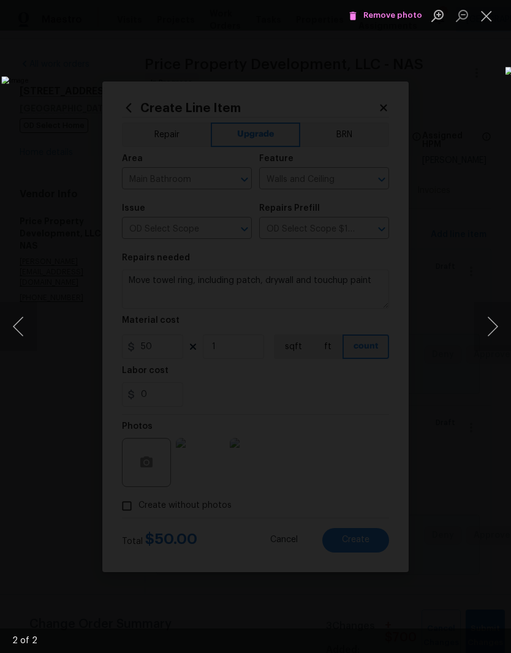
click at [493, 334] on button "Next image" at bounding box center [492, 326] width 37 height 49
click at [407, 19] on span "Remove photo" at bounding box center [384, 16] width 73 height 14
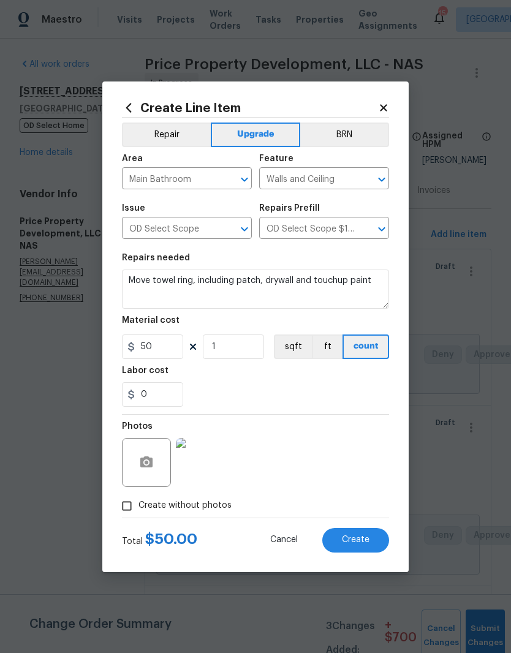
click at [368, 541] on span "Create" at bounding box center [356, 539] width 28 height 9
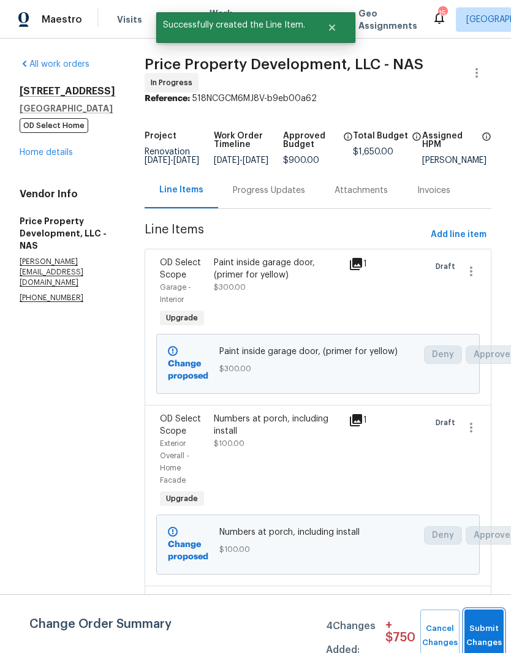
click at [485, 629] on button "Submit Changes" at bounding box center [483, 635] width 39 height 53
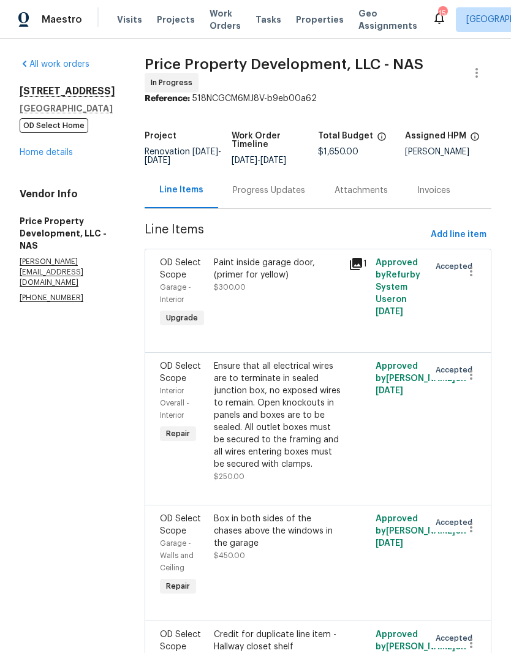
click at [67, 155] on link "Home details" at bounding box center [46, 152] width 53 height 9
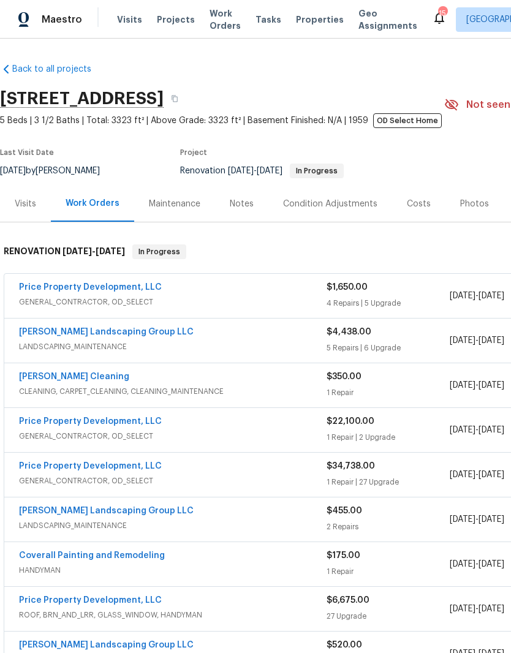
click at [248, 206] on div "Notes" at bounding box center [242, 204] width 24 height 12
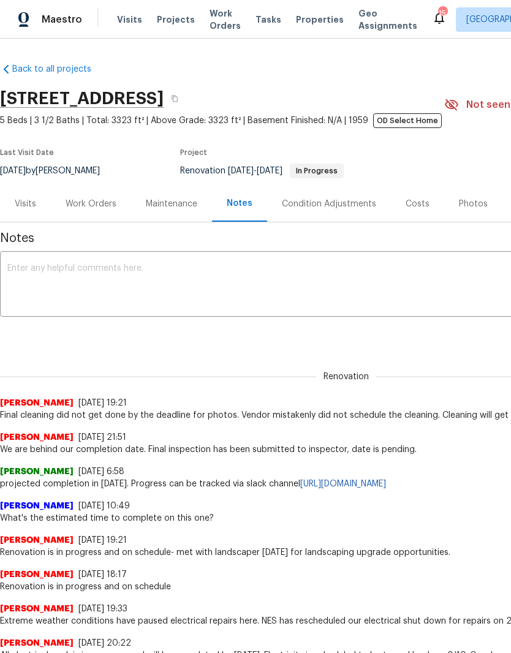
click at [162, 275] on textarea at bounding box center [345, 285] width 677 height 43
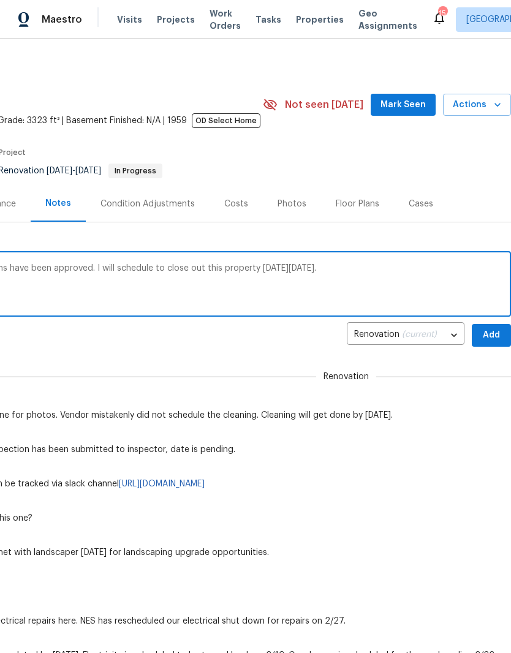
scroll to position [0, 181]
type textarea "Punch list is in progress. Additional line items have been approved. I will sch…"
click at [490, 338] on span "Add" at bounding box center [491, 335] width 20 height 15
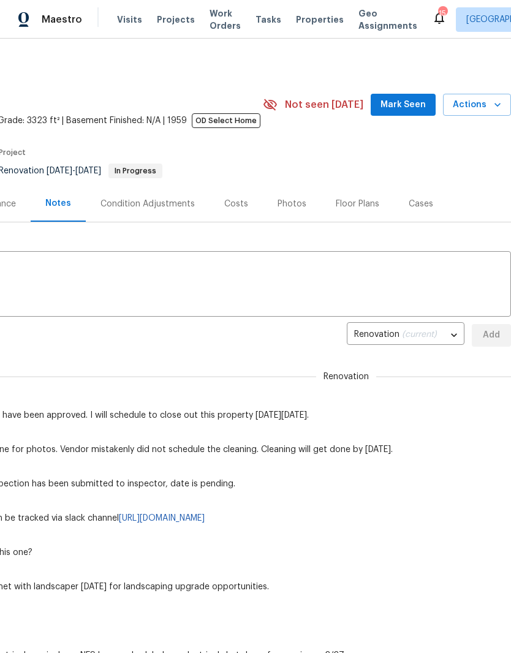
click at [413, 108] on span "Mark Seen" at bounding box center [402, 104] width 45 height 15
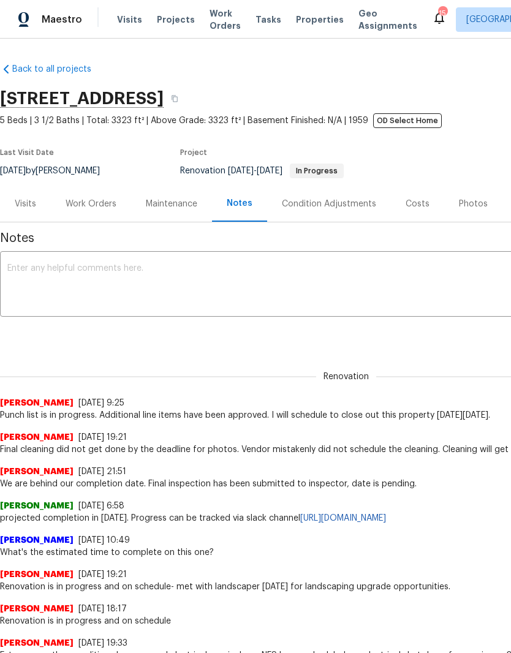
scroll to position [0, 0]
click at [102, 209] on div "Work Orders" at bounding box center [91, 204] width 51 height 12
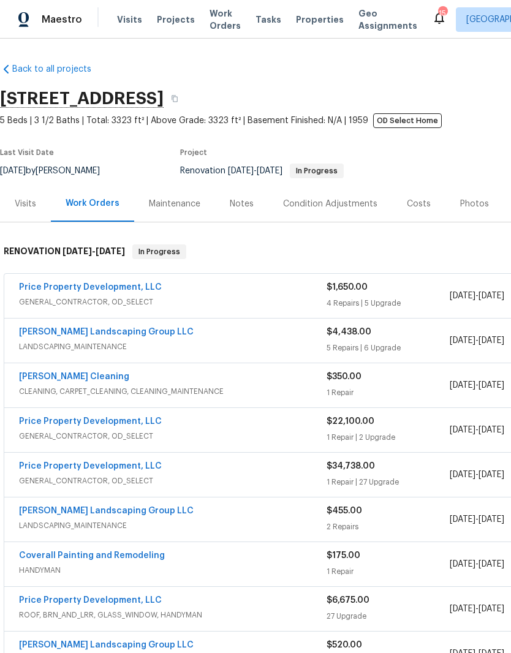
click at [126, 332] on link "[PERSON_NAME] Landscaping Group LLC" at bounding box center [106, 332] width 175 height 9
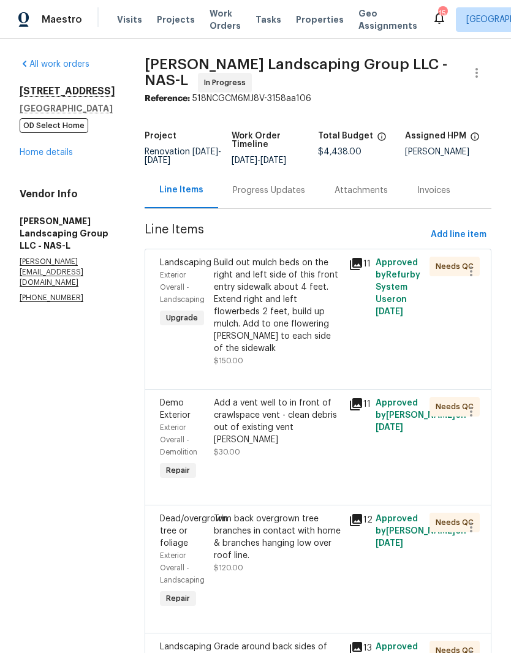
click at [323, 275] on div "Build out mulch beds on the right and left side of this front entry sidewalk ab…" at bounding box center [277, 306] width 127 height 98
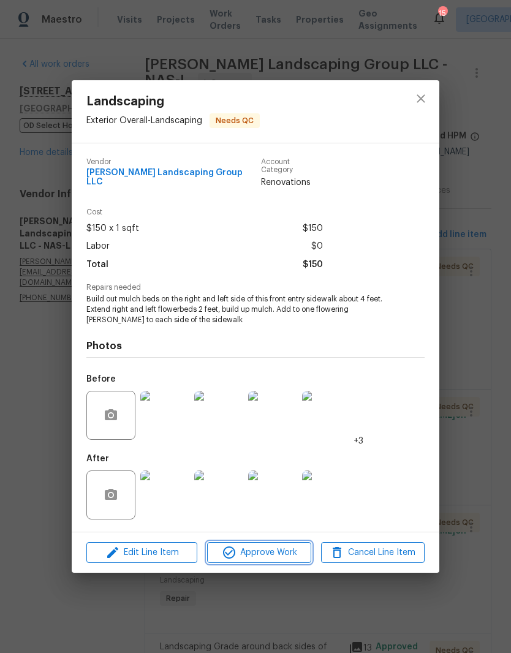
click at [281, 547] on span "Approve Work" at bounding box center [259, 552] width 96 height 15
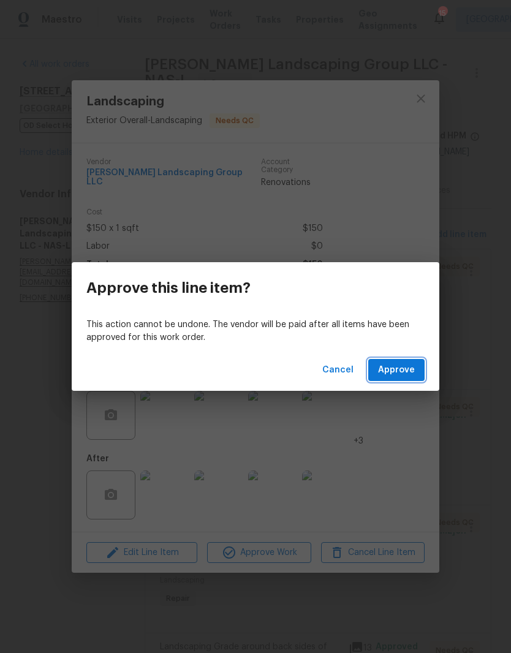
click at [411, 372] on span "Approve" at bounding box center [396, 370] width 37 height 15
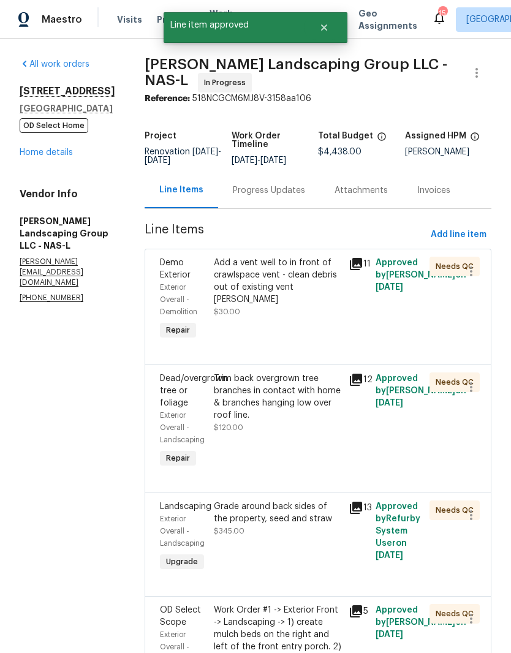
click at [324, 397] on div "Trim back overgrown tree branches in contact with home & branches hanging low o…" at bounding box center [277, 396] width 127 height 49
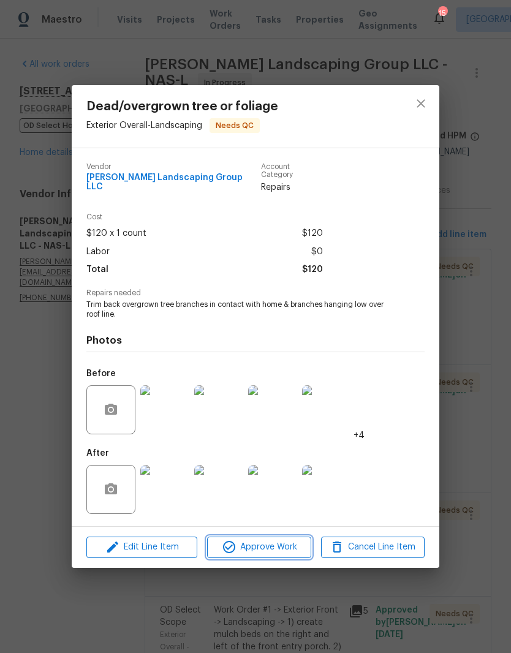
click at [280, 546] on span "Approve Work" at bounding box center [259, 547] width 96 height 15
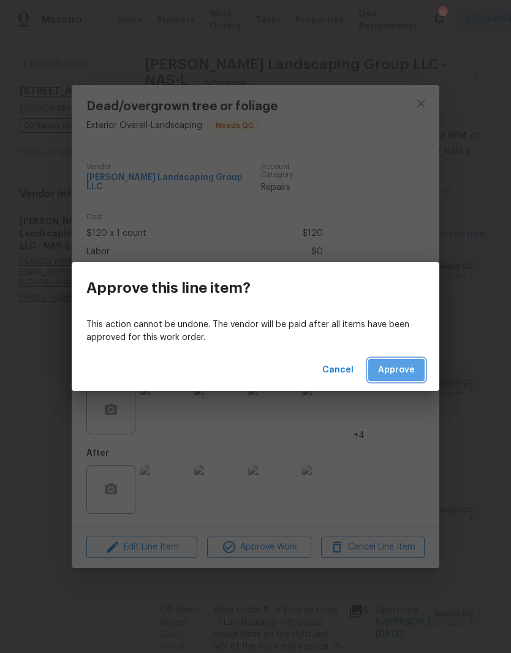
click at [397, 370] on span "Approve" at bounding box center [396, 370] width 37 height 15
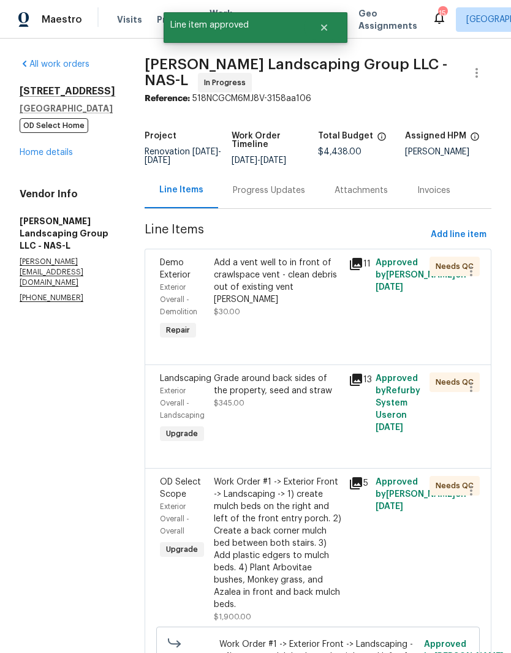
click at [320, 390] on div "Grade around back sides of the property, seed and straw" at bounding box center [277, 384] width 127 height 24
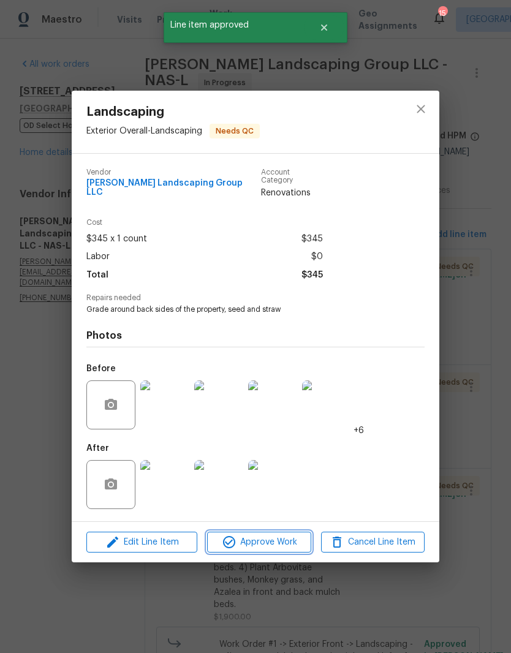
click at [280, 540] on span "Approve Work" at bounding box center [259, 542] width 96 height 15
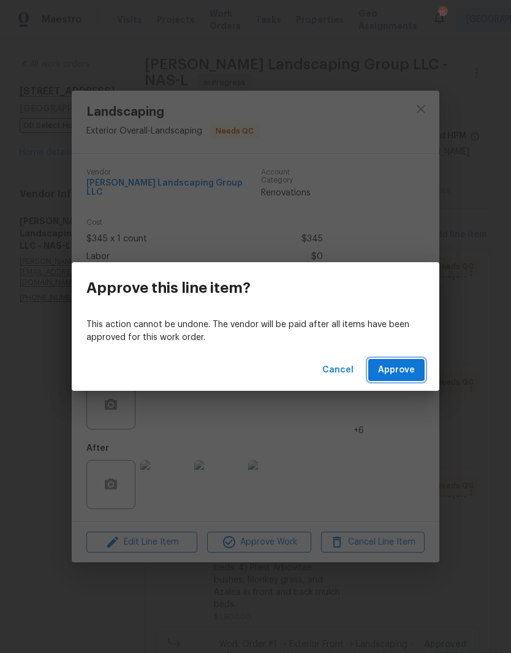
click at [409, 368] on span "Approve" at bounding box center [396, 370] width 37 height 15
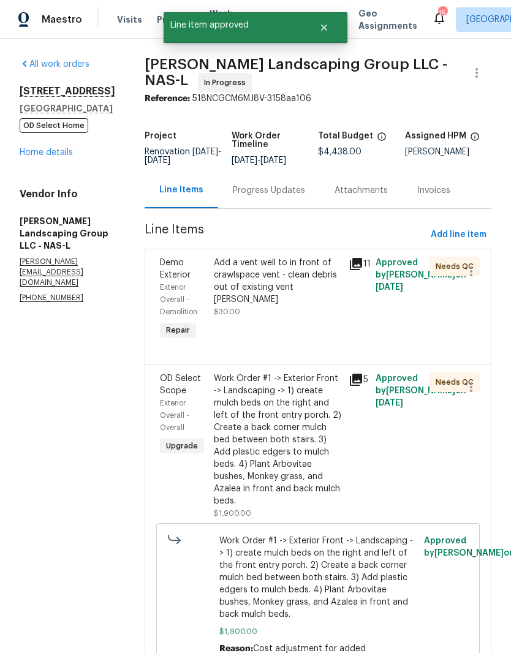
click at [328, 390] on div "Work Order #1 -> Exterior Front -> Landscaping -> 1) create mulch beds on the r…" at bounding box center [277, 439] width 127 height 135
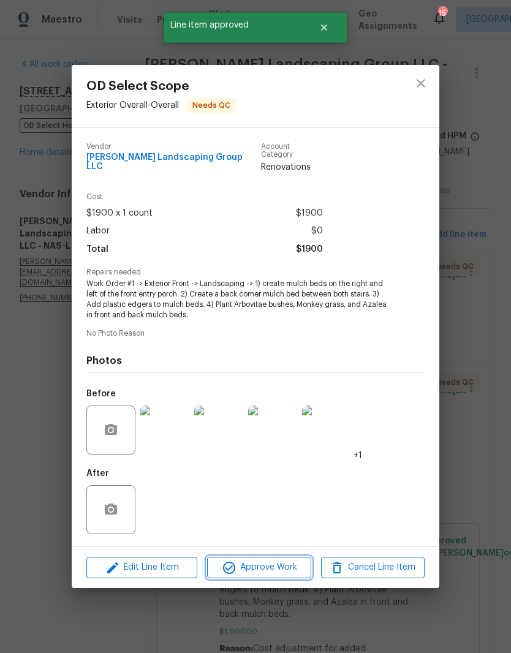
click at [286, 563] on span "Approve Work" at bounding box center [259, 567] width 96 height 15
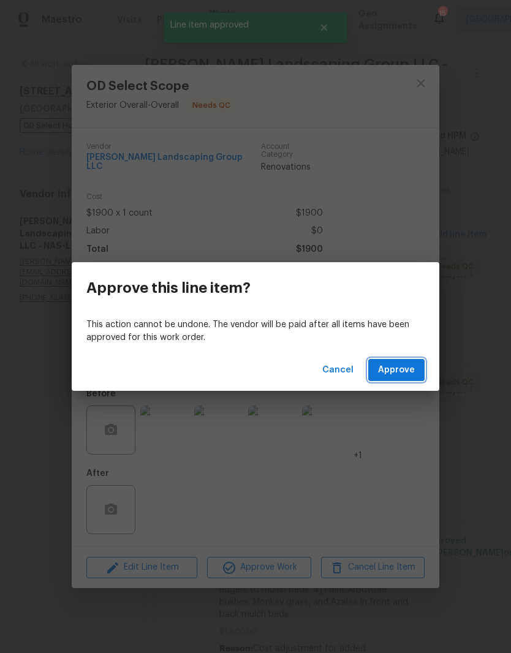
click at [404, 372] on span "Approve" at bounding box center [396, 370] width 37 height 15
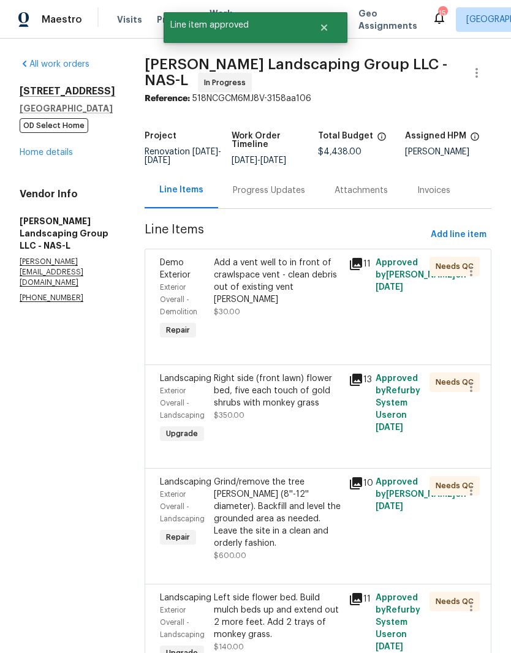
click at [328, 392] on div "Right side (front lawn) flower bed, five each touch of gold shrubs with monkey …" at bounding box center [277, 390] width 127 height 37
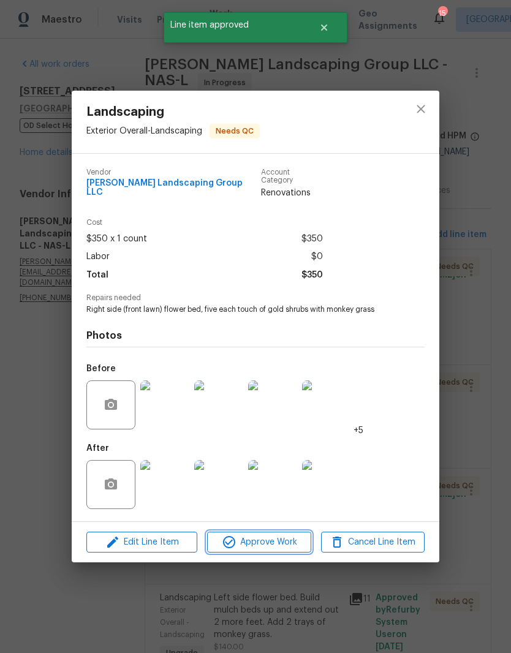
click at [290, 538] on span "Approve Work" at bounding box center [259, 542] width 96 height 15
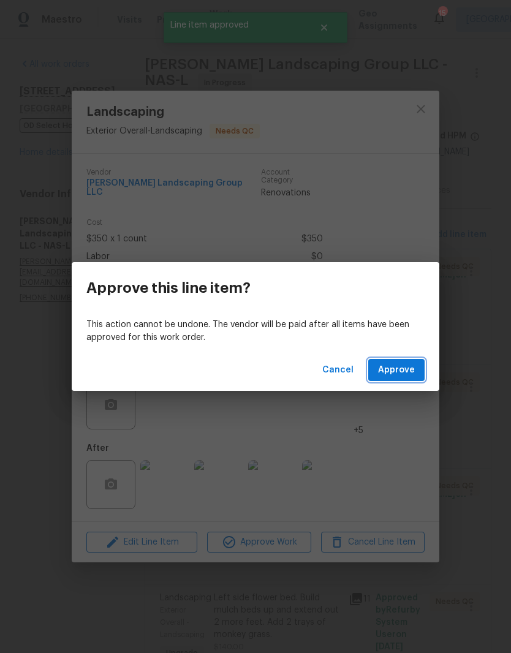
click at [410, 371] on span "Approve" at bounding box center [396, 370] width 37 height 15
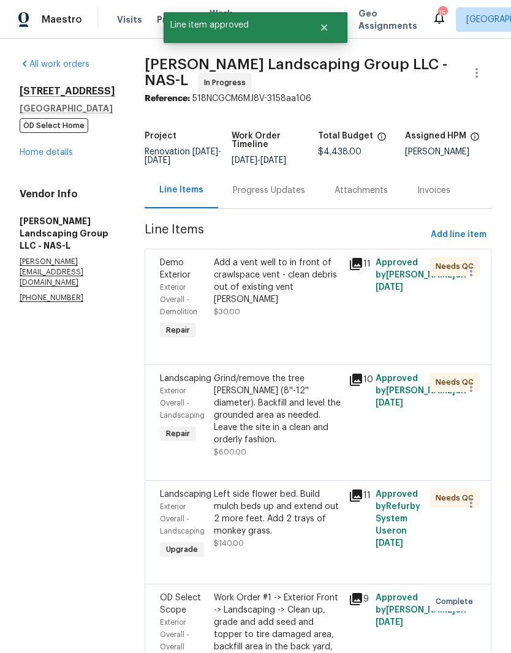
click at [321, 393] on div "Grind/remove the tree [PERSON_NAME] (8''-12'' diameter). Backfill and level the…" at bounding box center [277, 408] width 127 height 73
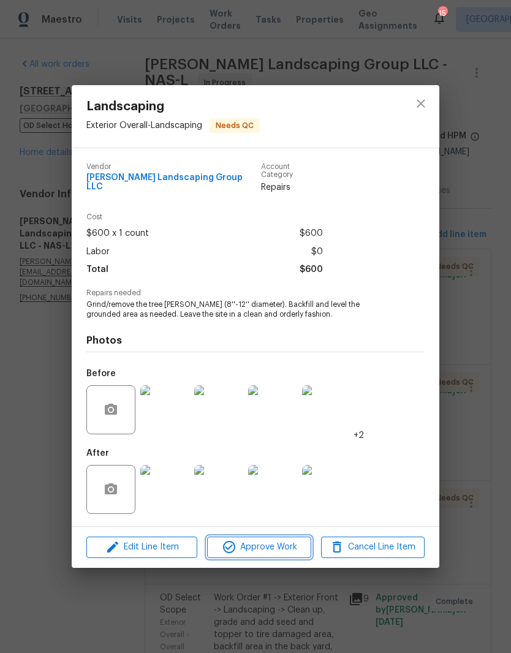
click at [276, 543] on span "Approve Work" at bounding box center [259, 547] width 96 height 15
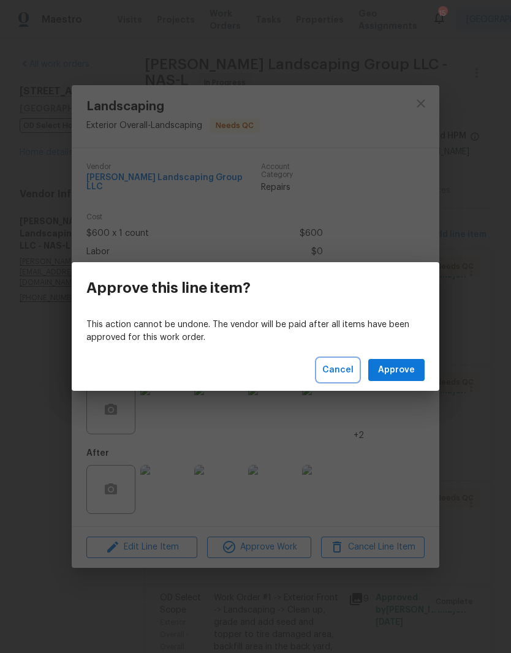
click at [348, 371] on span "Cancel" at bounding box center [337, 370] width 31 height 15
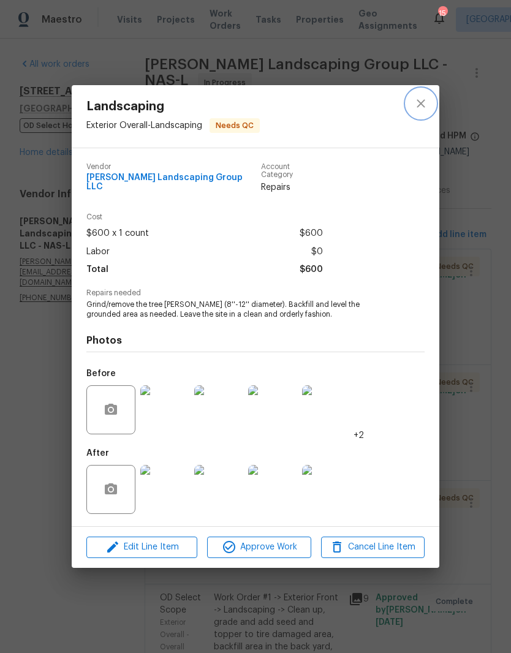
click at [422, 108] on icon "close" at bounding box center [420, 104] width 8 height 8
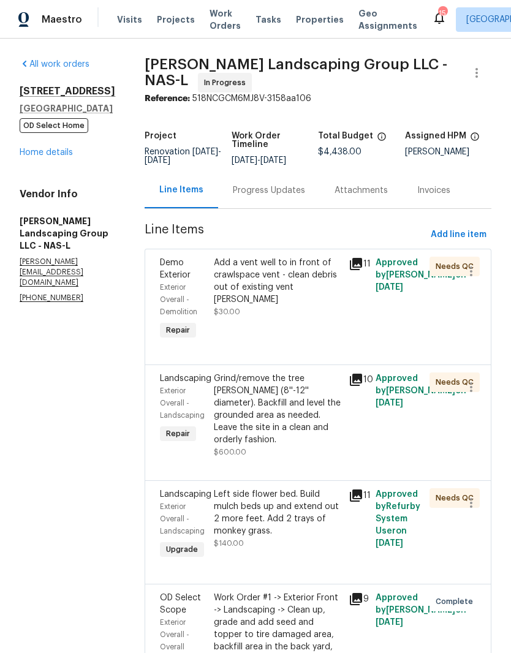
click at [336, 511] on div "Left side flower bed. Build mulch beds up and extend out 2 more feet. Add 2 tra…" at bounding box center [277, 512] width 127 height 49
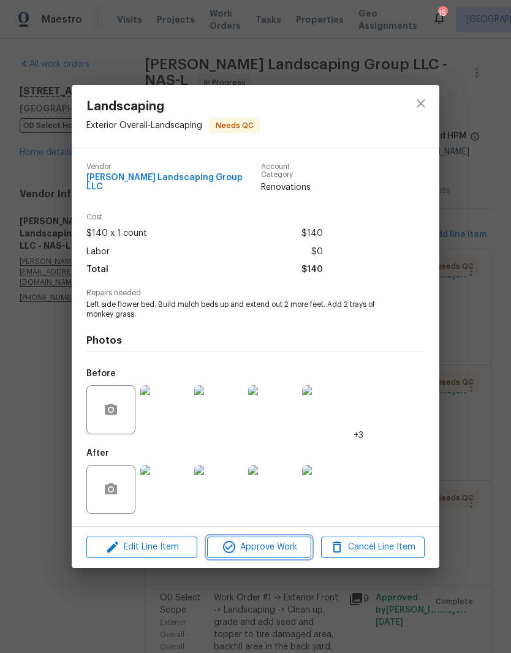
click at [284, 544] on span "Approve Work" at bounding box center [259, 547] width 96 height 15
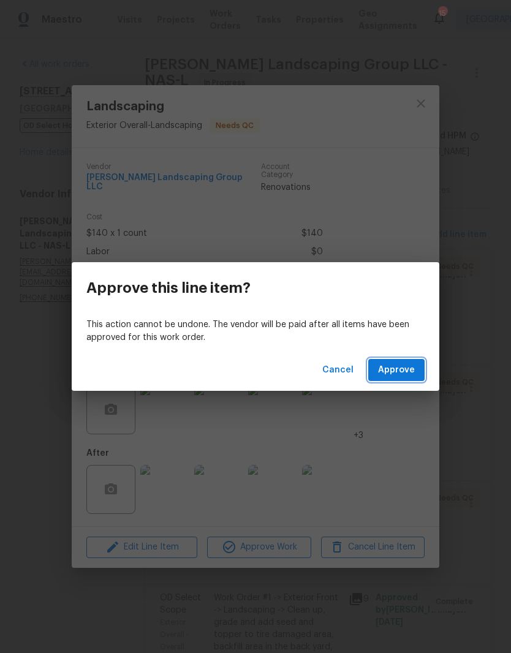
click at [407, 370] on span "Approve" at bounding box center [396, 370] width 37 height 15
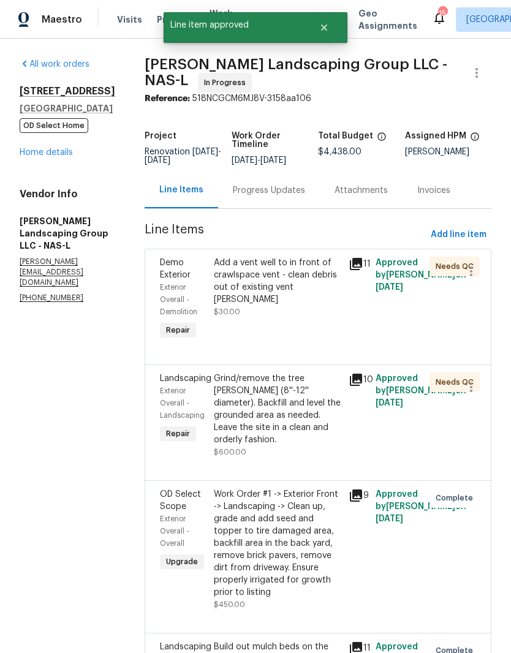
click at [331, 507] on div "Work Order #1 -> Exterior Front -> Landscaping -> Clean up, grade and add seed …" at bounding box center [277, 543] width 127 height 110
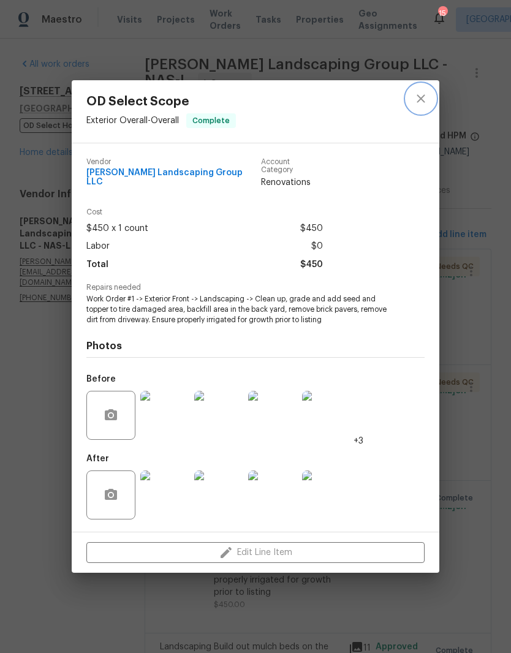
click at [424, 103] on icon "close" at bounding box center [420, 98] width 15 height 15
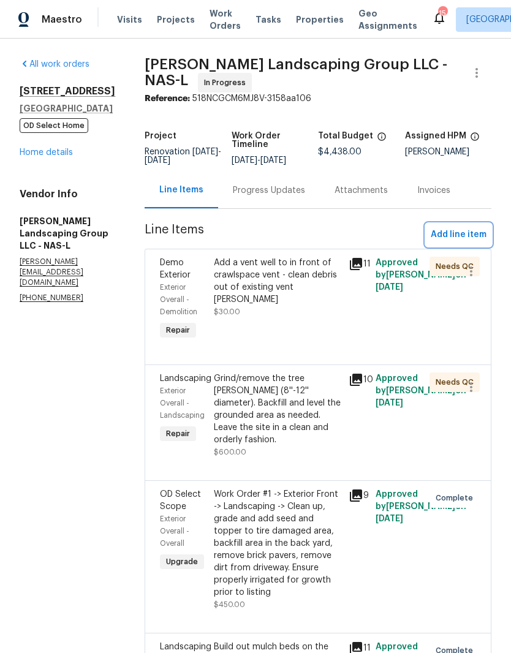
click at [470, 243] on span "Add line item" at bounding box center [459, 234] width 56 height 15
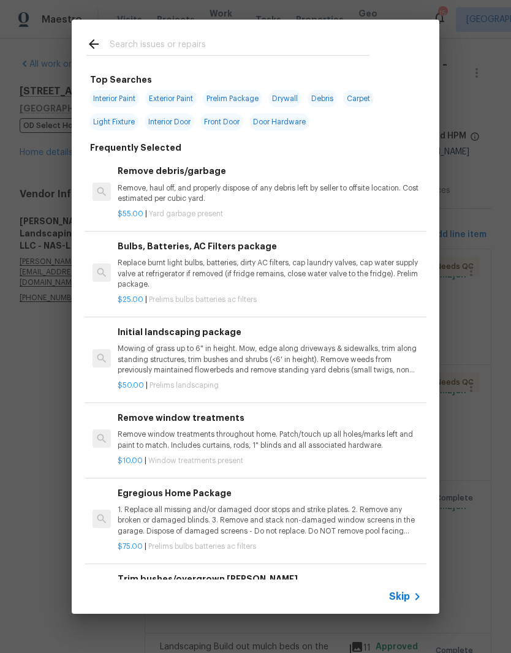
click at [208, 38] on input "text" at bounding box center [240, 46] width 260 height 18
type input "[DEMOGRAPHIC_DATA]"
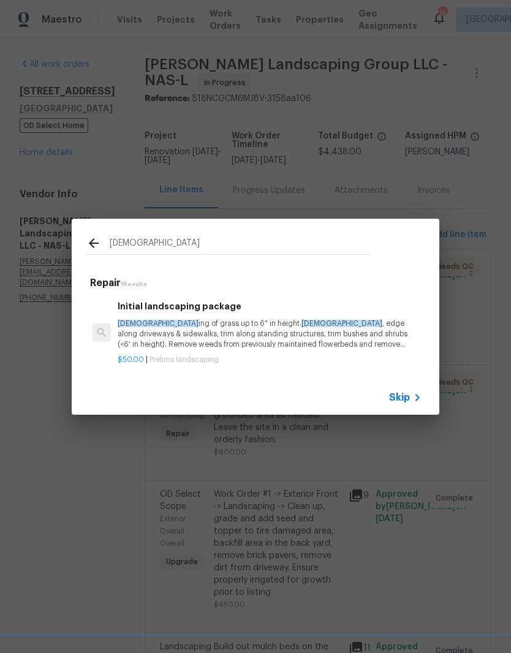
click at [192, 328] on p "Mow ing of grass up to 6" in height. Mow , edge along driveways & sidewalks, tr…" at bounding box center [270, 333] width 304 height 31
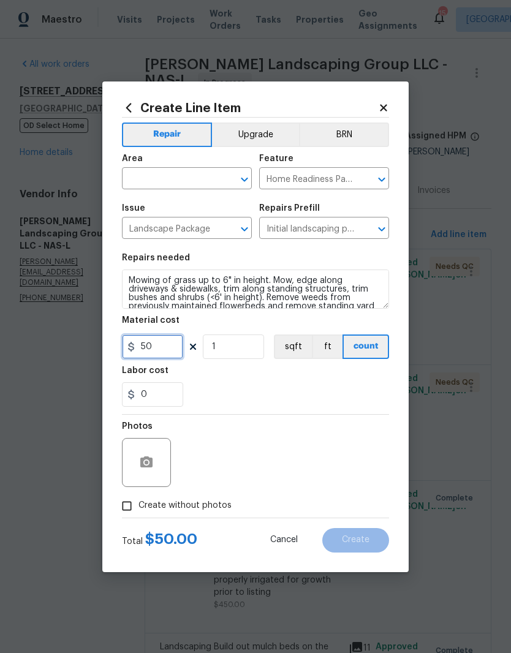
click at [168, 345] on input "50" at bounding box center [152, 346] width 61 height 24
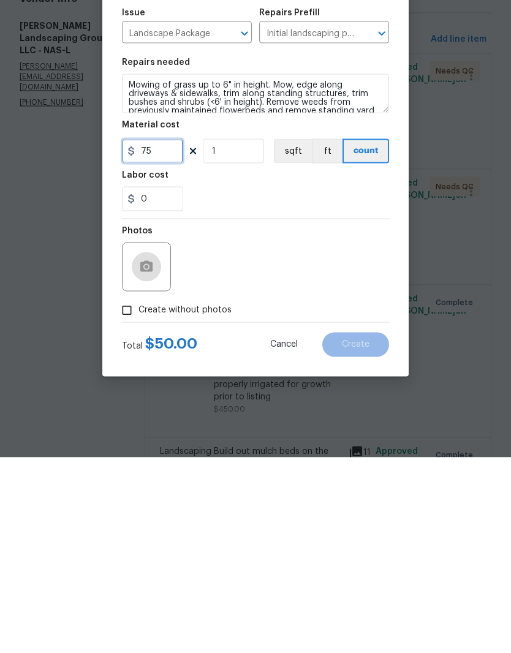
type input "75"
click at [157, 448] on button "button" at bounding box center [146, 462] width 29 height 29
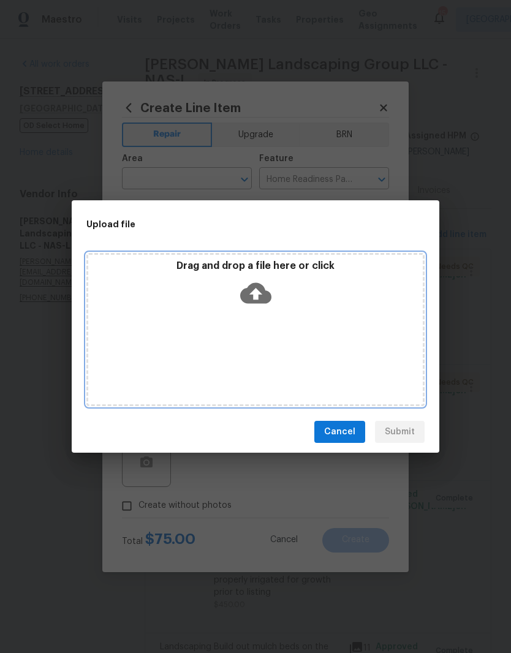
click at [299, 317] on div "Drag and drop a file here or click" at bounding box center [255, 329] width 338 height 153
